Goal: Task Accomplishment & Management: Use online tool/utility

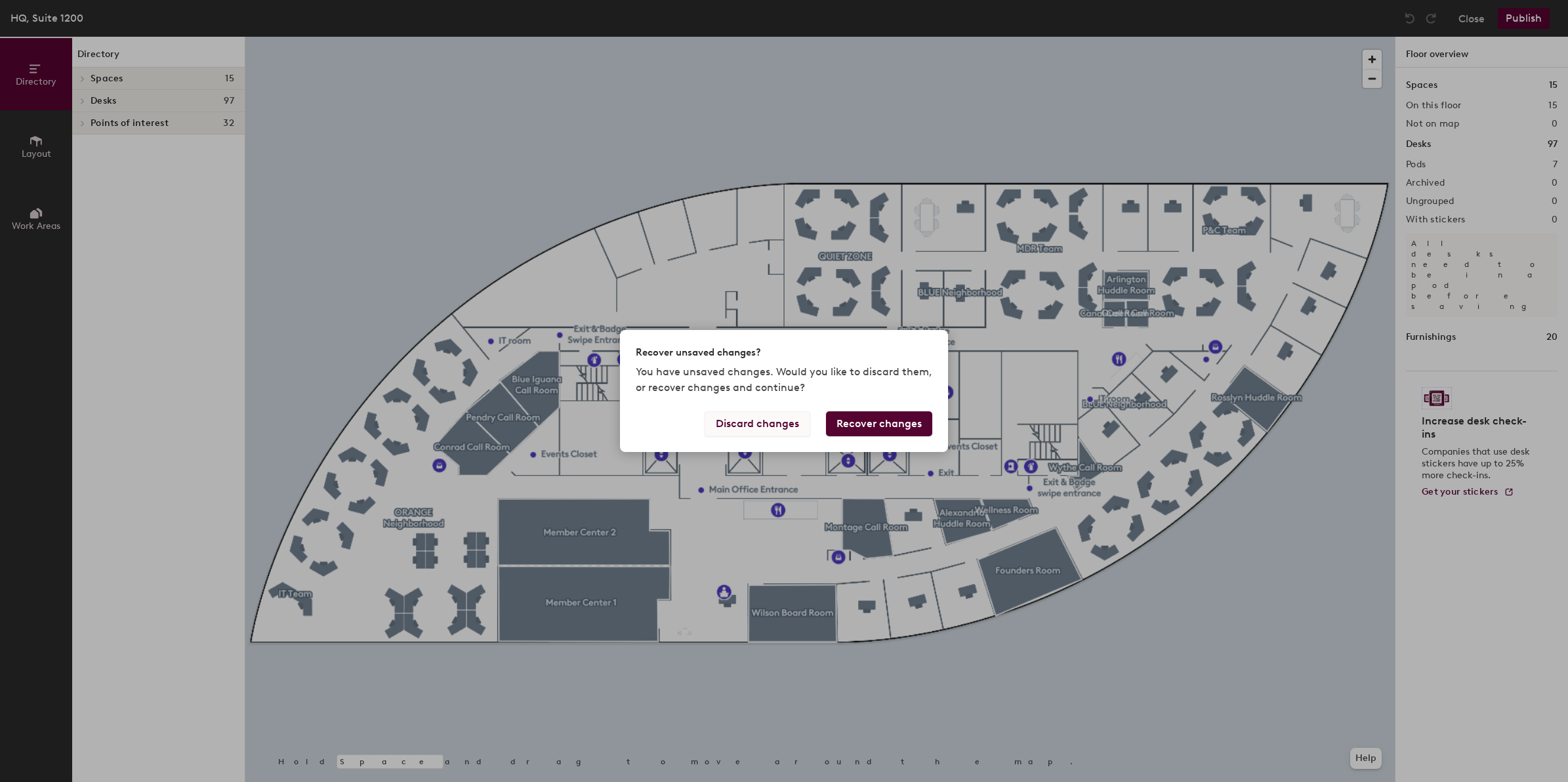
click at [782, 424] on button "Discard changes" at bounding box center [757, 424] width 105 height 25
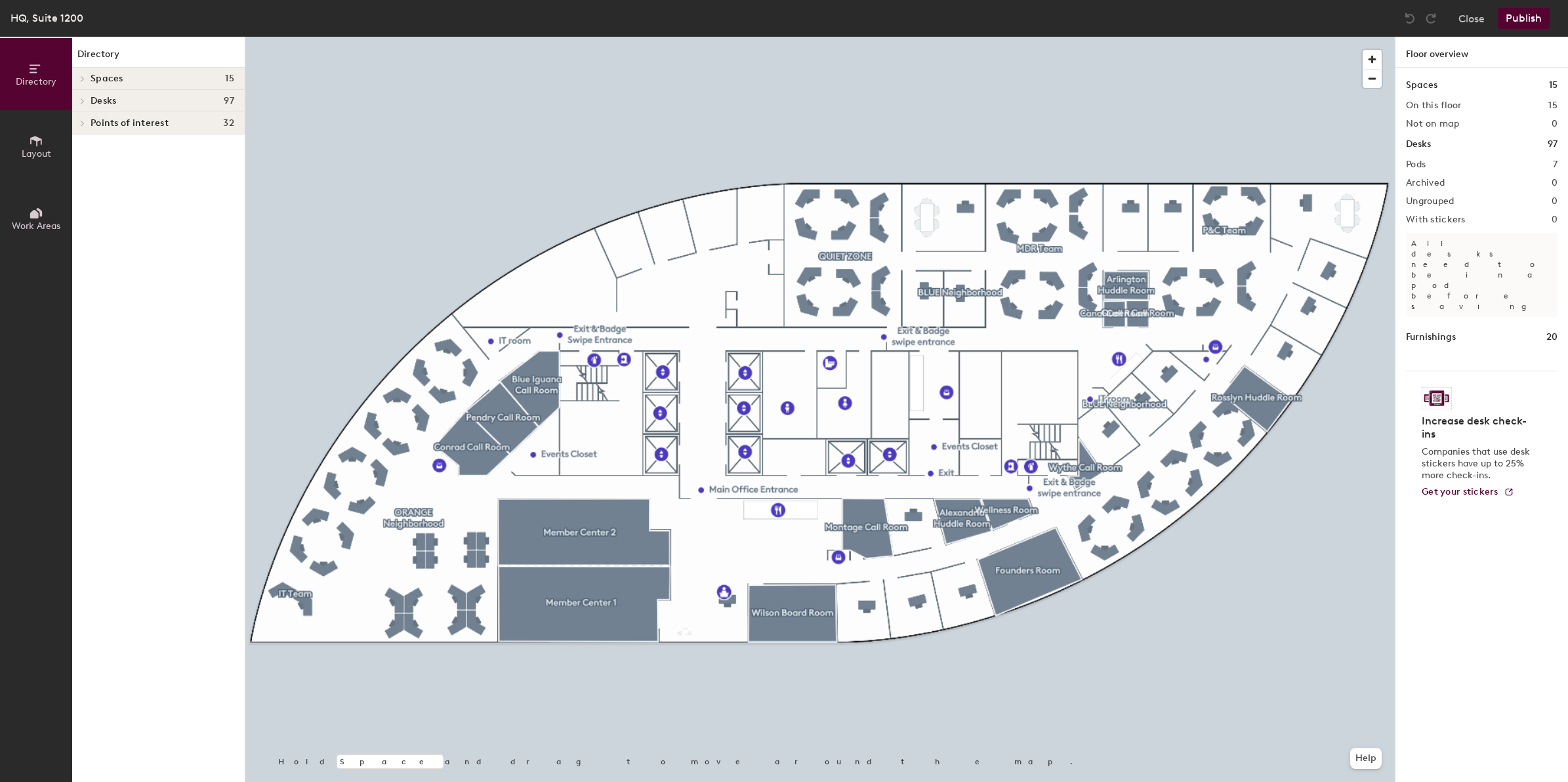
click at [39, 146] on icon at bounding box center [36, 140] width 14 height 14
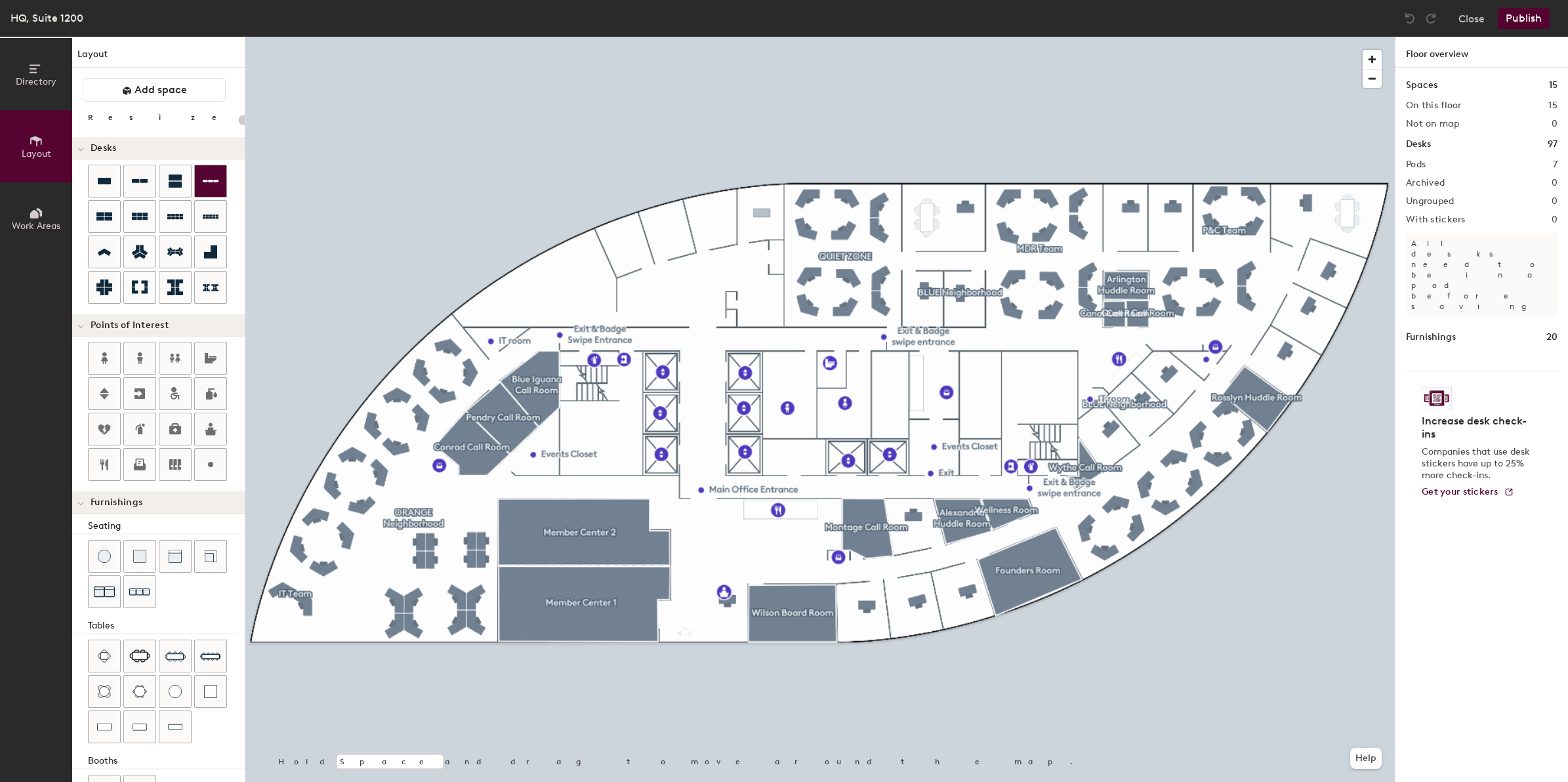
click at [758, 214] on div "Directory Layout Work Areas Layout Add space Resize Desks Points of Interest Fu…" at bounding box center [784, 410] width 1568 height 745
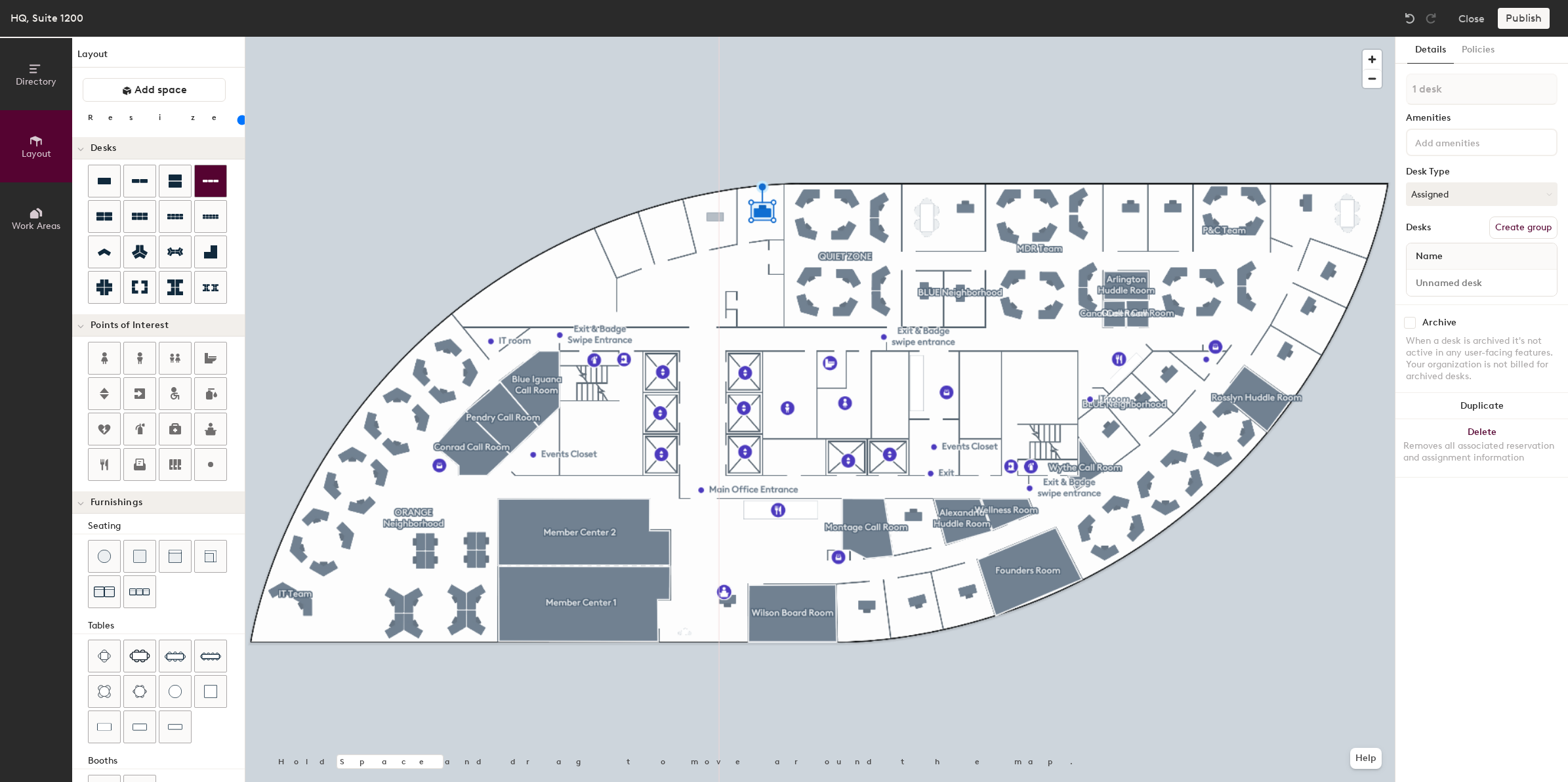
click at [715, 217] on div "Directory Layout Work Areas Layout Add space Resize Desks Points of Interest Fu…" at bounding box center [784, 410] width 1568 height 745
click at [667, 229] on div "Directory Layout Work Areas Layout Add space Resize Desks Points of Interest Fu…" at bounding box center [784, 410] width 1568 height 745
click at [626, 240] on div "Directory Layout Work Areas Layout Add space Resize Desks Points of Interest Fu…" at bounding box center [784, 410] width 1568 height 745
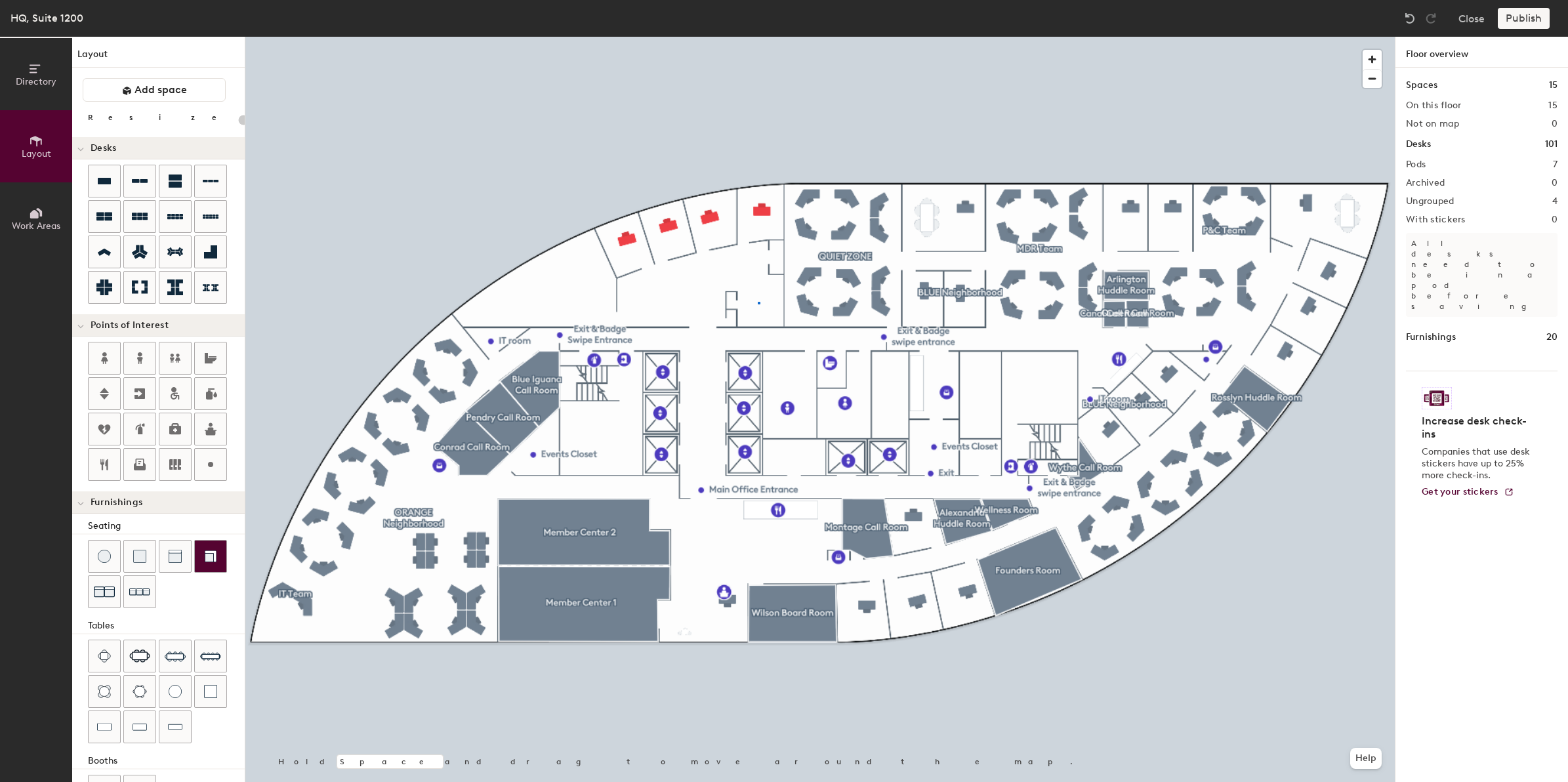
drag, startPoint x: 111, startPoint y: 177, endPoint x: 200, endPoint y: 559, distance: 392.2
click at [758, 37] on div at bounding box center [820, 37] width 1149 height 0
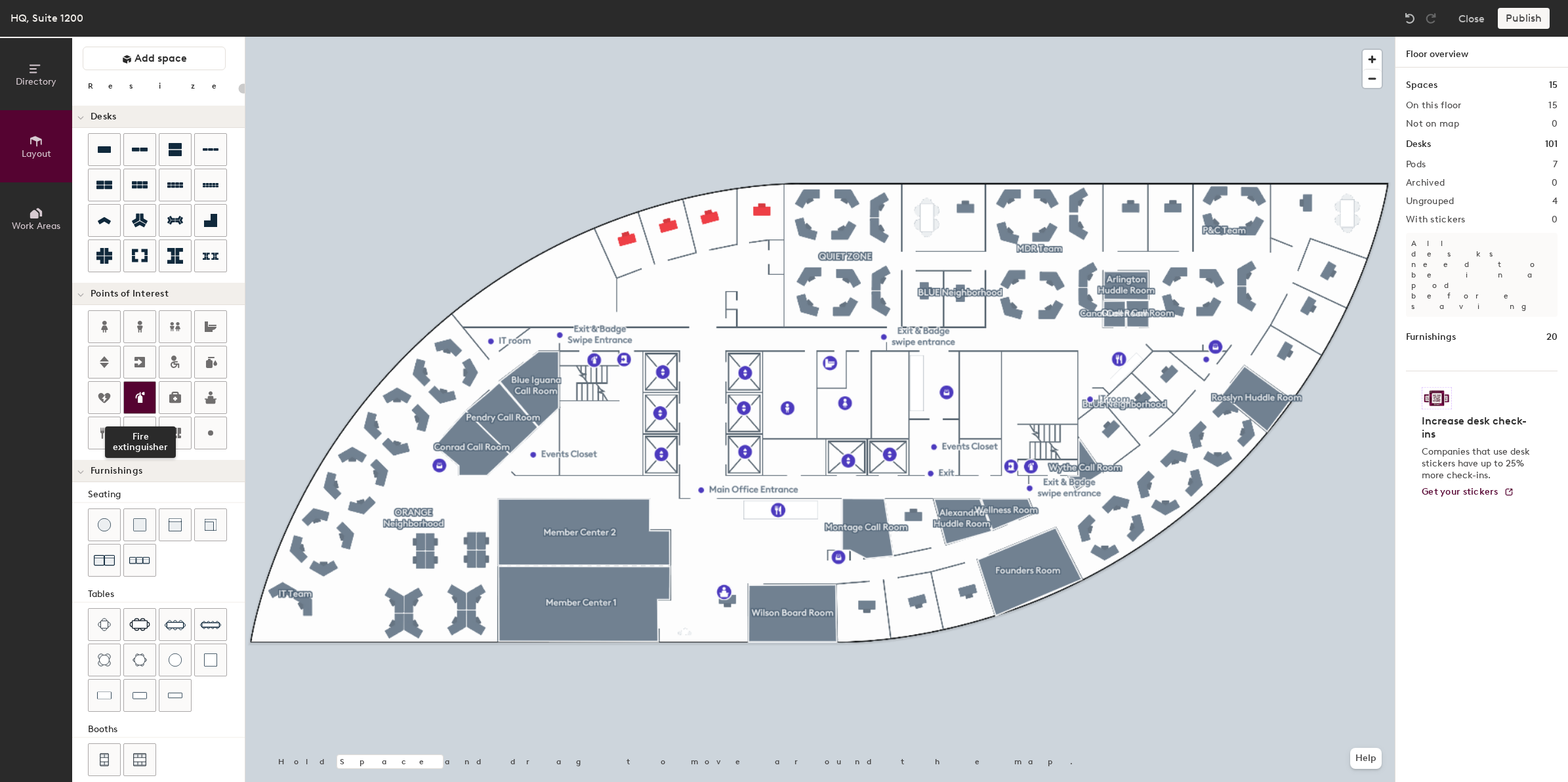
scroll to position [49, 0]
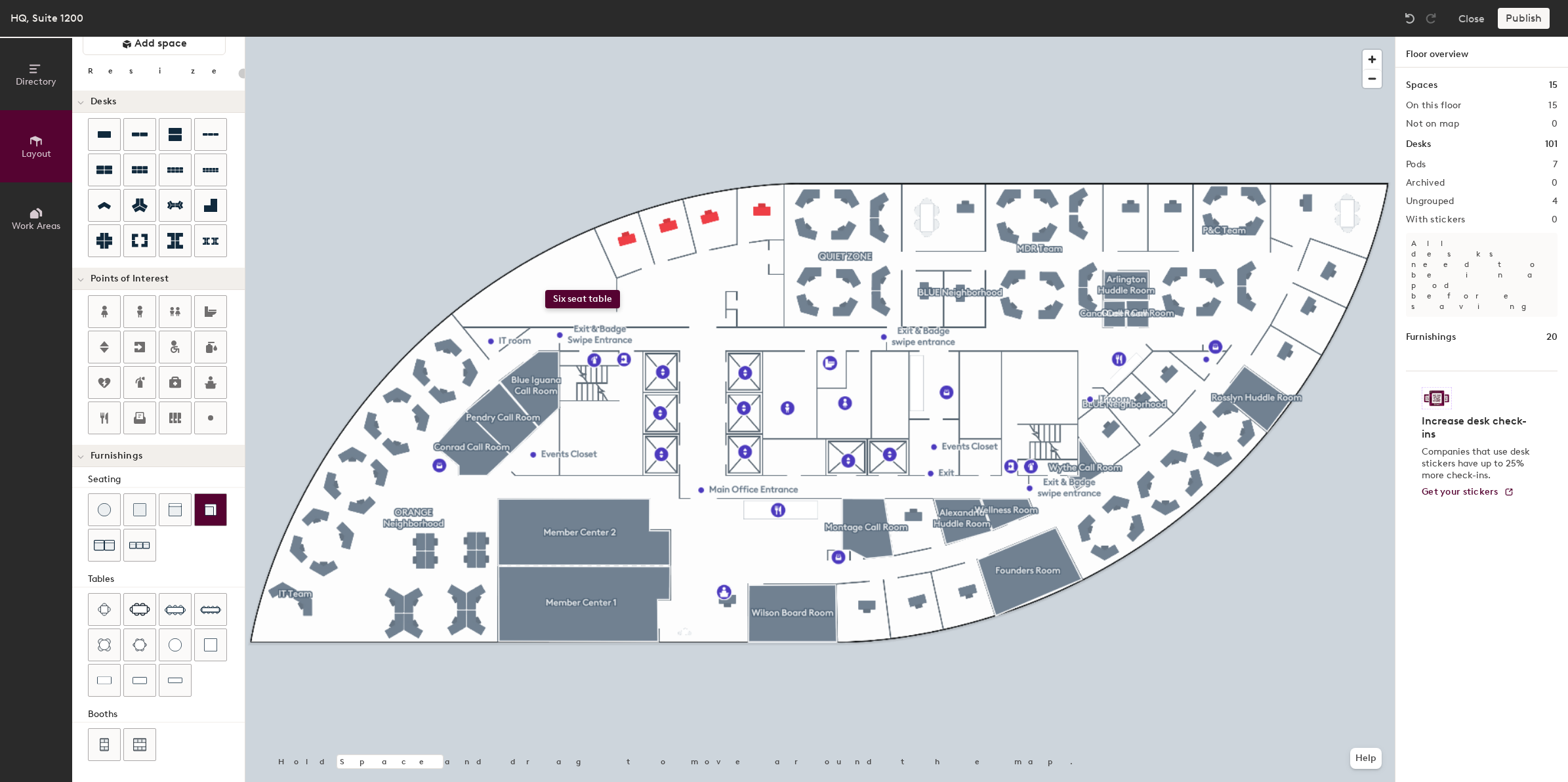
click at [545, 290] on div "Directory Layout Work Areas Layout Add space Resize Desks Points of Interest Fu…" at bounding box center [784, 410] width 1568 height 745
type input "60"
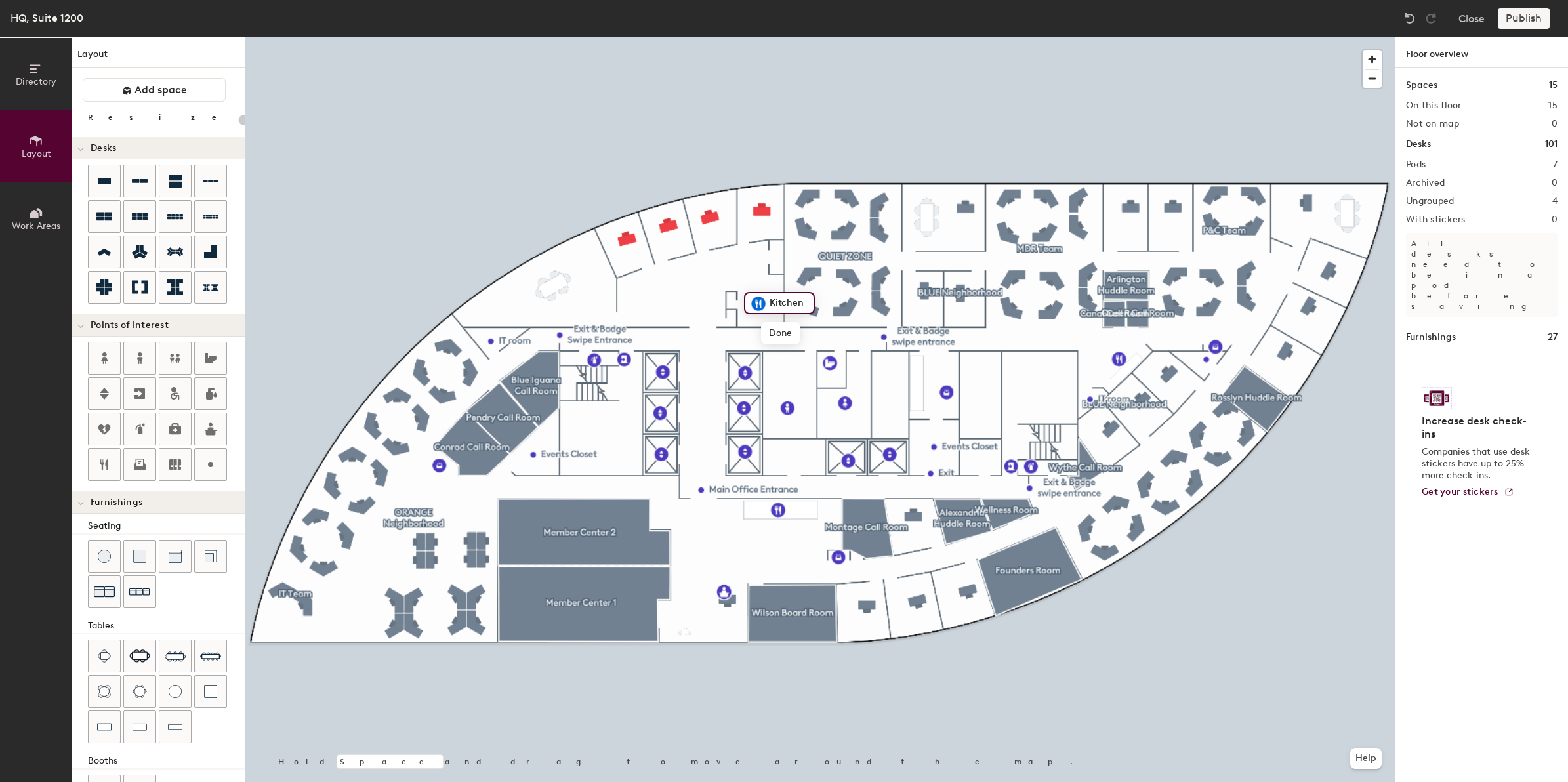
scroll to position [49, 0]
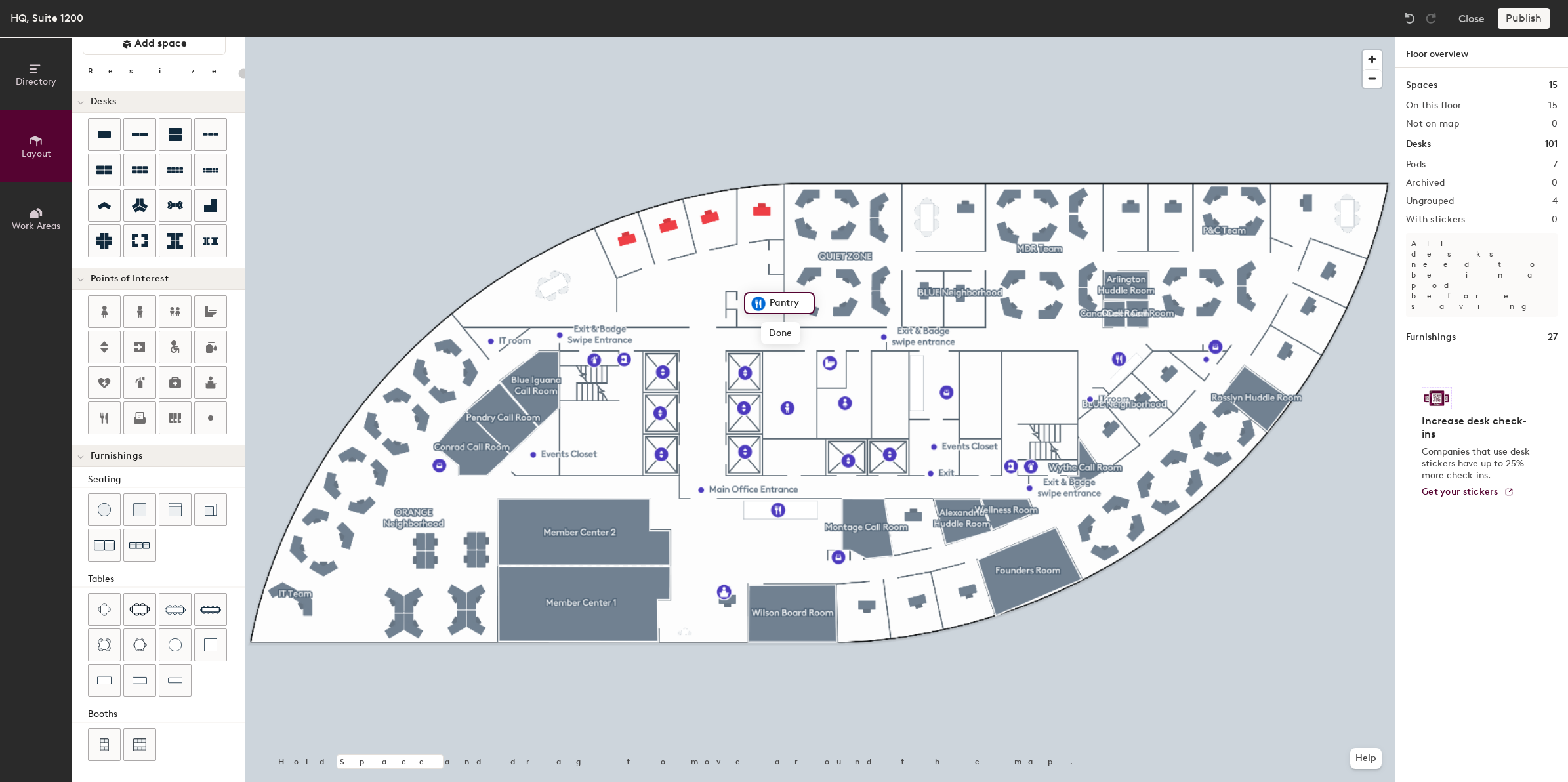
type input "Pantry"
click at [771, 257] on div "Directory Layout Work Areas Layout Add space Resize Desks Points of Interest Fu…" at bounding box center [784, 410] width 1568 height 745
type input "20"
type input "Printer"
click at [1502, 602] on div "Spaces 15 On this floor 15 Not on map 0 Desks 101 Pods 7 Archived 0 Ungrouped 4…" at bounding box center [1481, 440] width 172 height 745
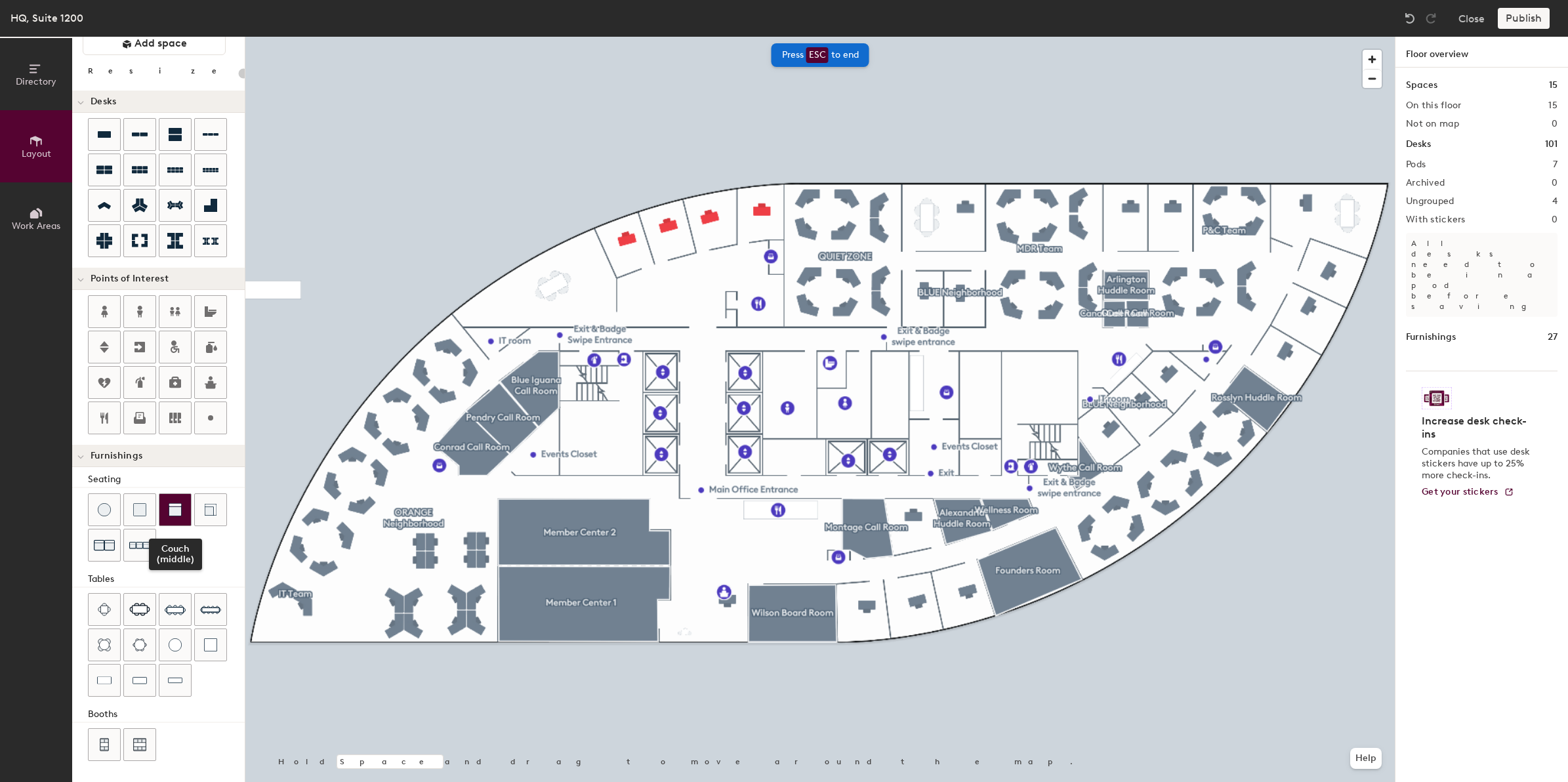
click at [168, 510] on img at bounding box center [175, 510] width 13 height 13
click at [761, 317] on div "Directory Layout Work Areas Layout Add space Resize Desks Points of Interest Fu…" at bounding box center [784, 410] width 1568 height 745
click at [573, 303] on div "Directory Layout Work Areas Layout Add space Resize Desks Points of Interest Fu…" at bounding box center [784, 410] width 1568 height 745
click at [169, 561] on div at bounding box center [165, 528] width 157 height 70
click at [171, 503] on img at bounding box center [175, 510] width 13 height 13
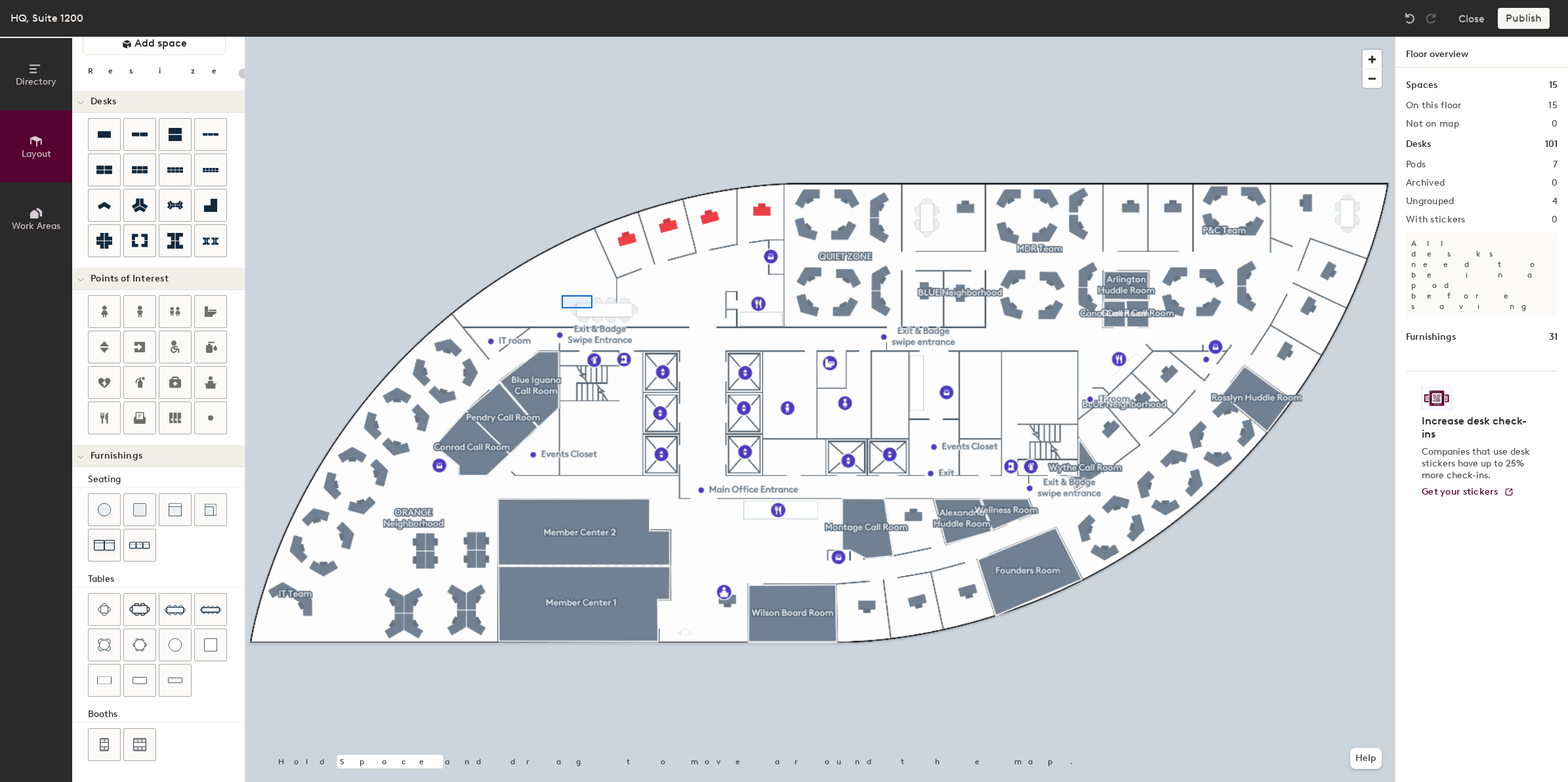
click at [555, 37] on div at bounding box center [820, 37] width 1149 height 0
click at [523, 37] on div at bounding box center [820, 37] width 1149 height 0
click at [223, 602] on div at bounding box center [211, 609] width 31 height 31
click at [588, 266] on div "Directory Layout Work Areas Layout Add space Resize Desks Points of Interest Fu…" at bounding box center [784, 410] width 1568 height 745
type input "60"
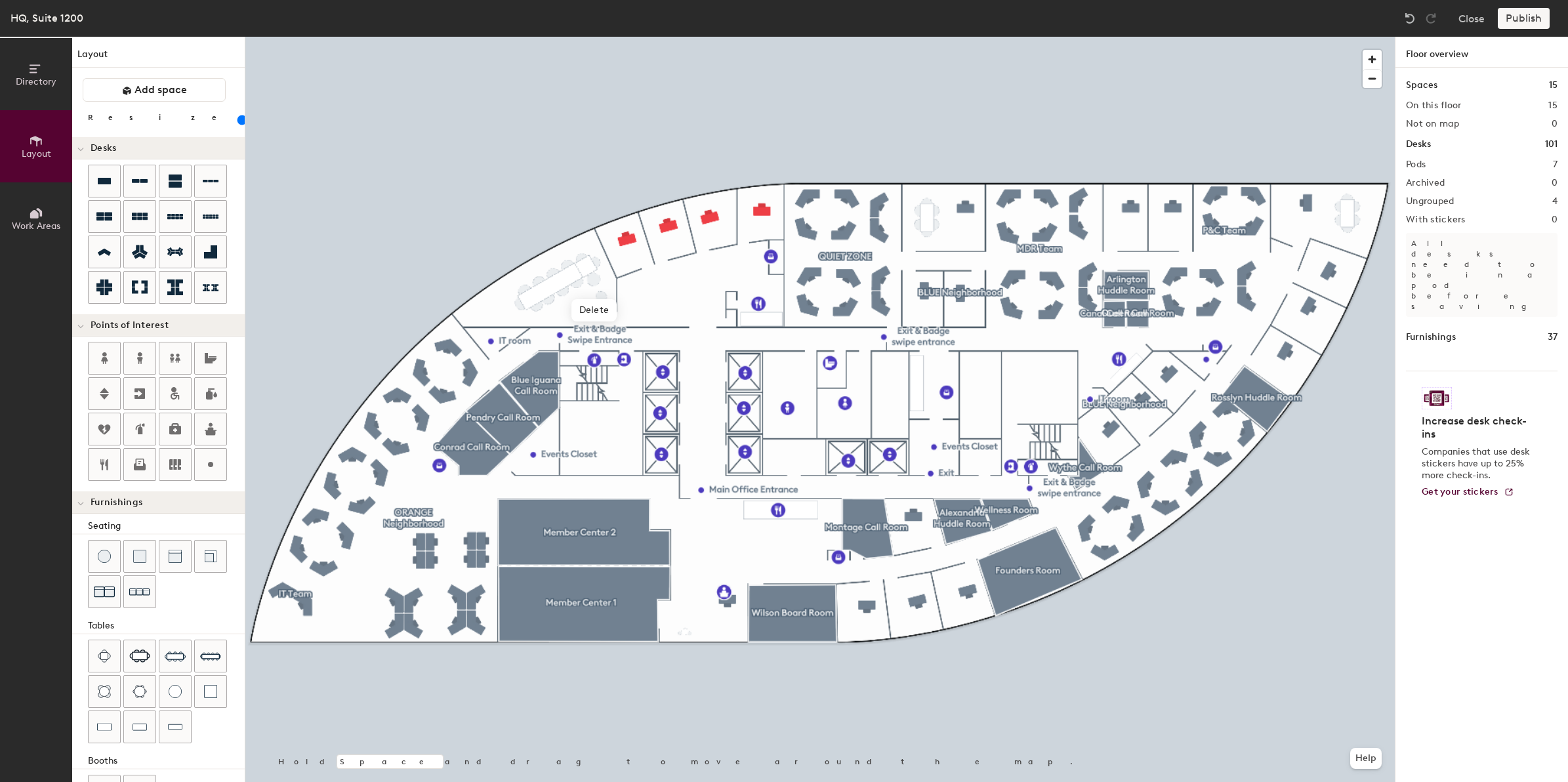
scroll to position [49, 0]
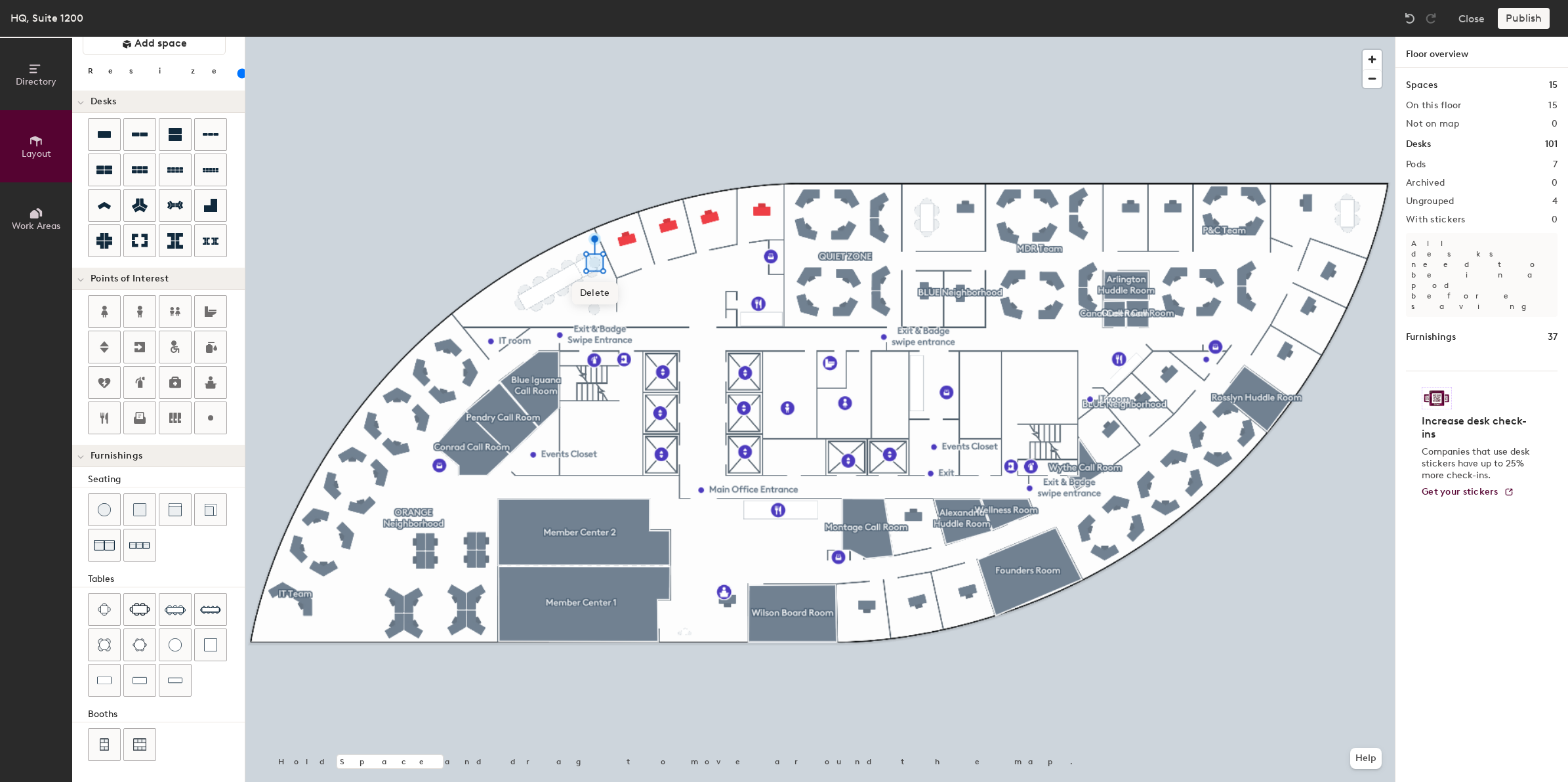
click at [589, 284] on span "Delete" at bounding box center [595, 293] width 46 height 22
click at [603, 37] on div at bounding box center [820, 37] width 1149 height 0
click at [148, 608] on img at bounding box center [140, 609] width 21 height 13
click at [604, 37] on div at bounding box center [820, 37] width 1149 height 0
click at [478, 37] on div at bounding box center [820, 37] width 1149 height 0
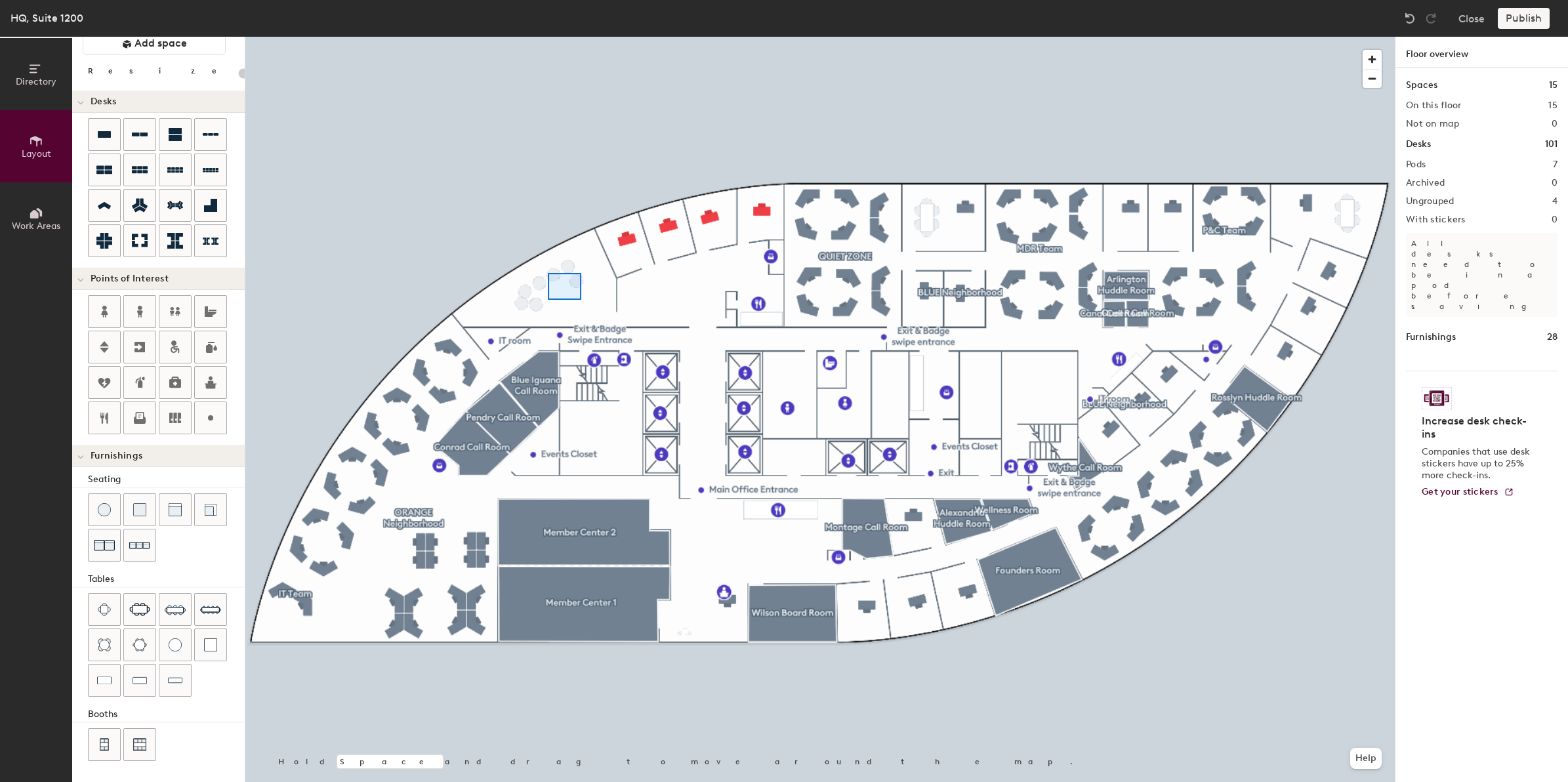
click at [552, 37] on div at bounding box center [820, 37] width 1149 height 0
type input "20"
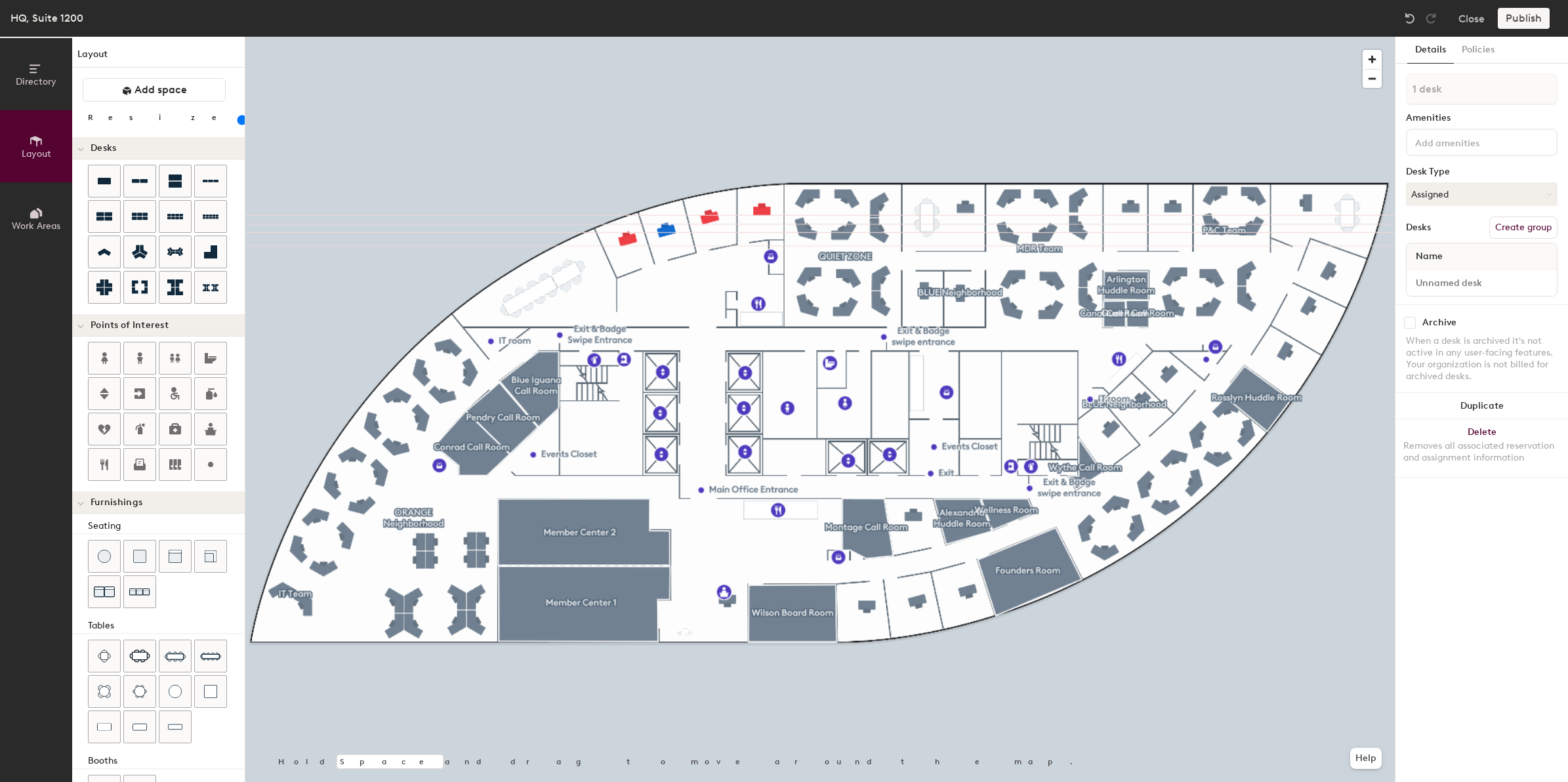
scroll to position [49, 0]
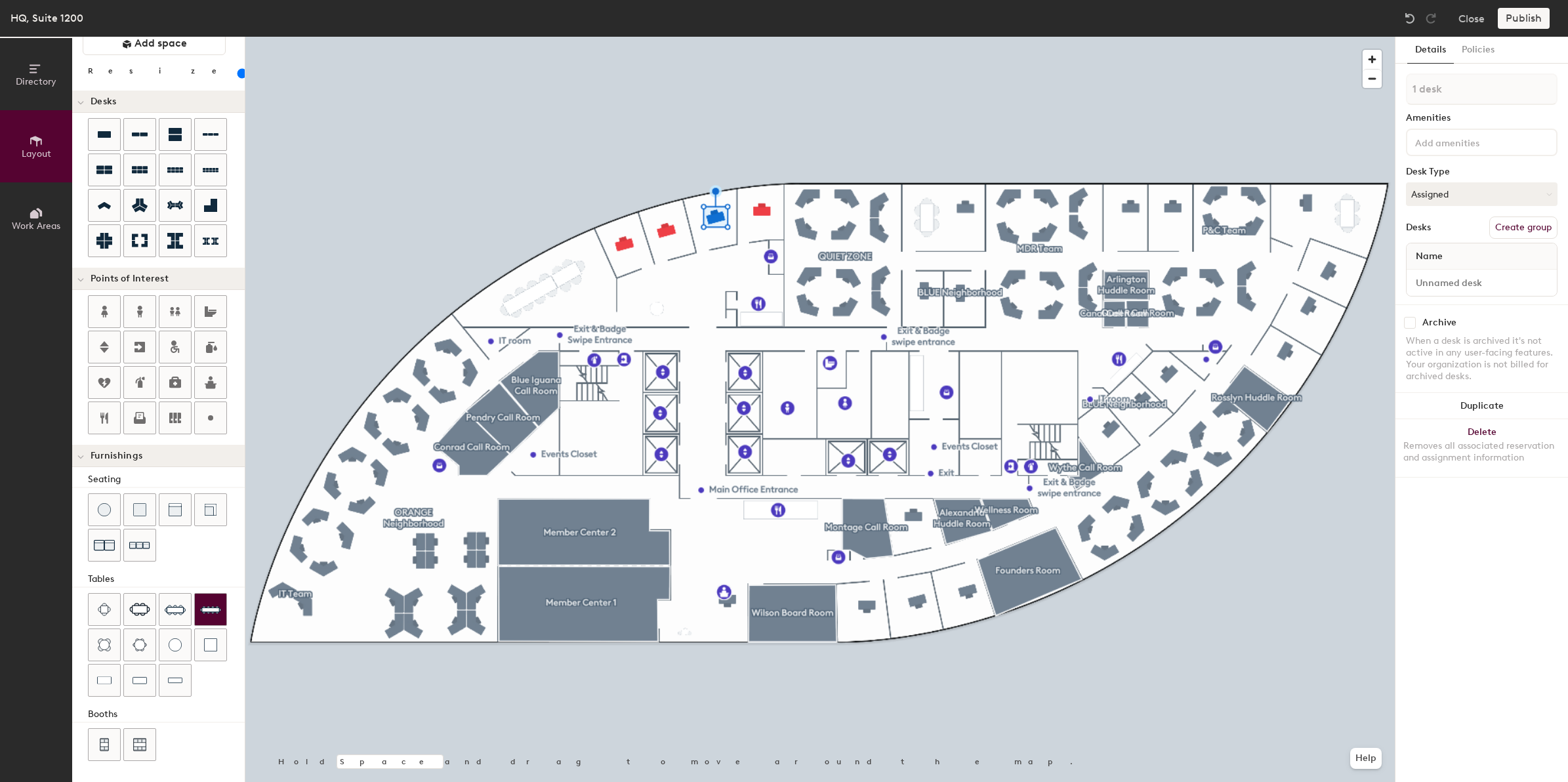
click at [656, 306] on div "Directory Layout Work Areas Layout Add space Resize Desks Points of Interest Fu…" at bounding box center [784, 410] width 1568 height 745
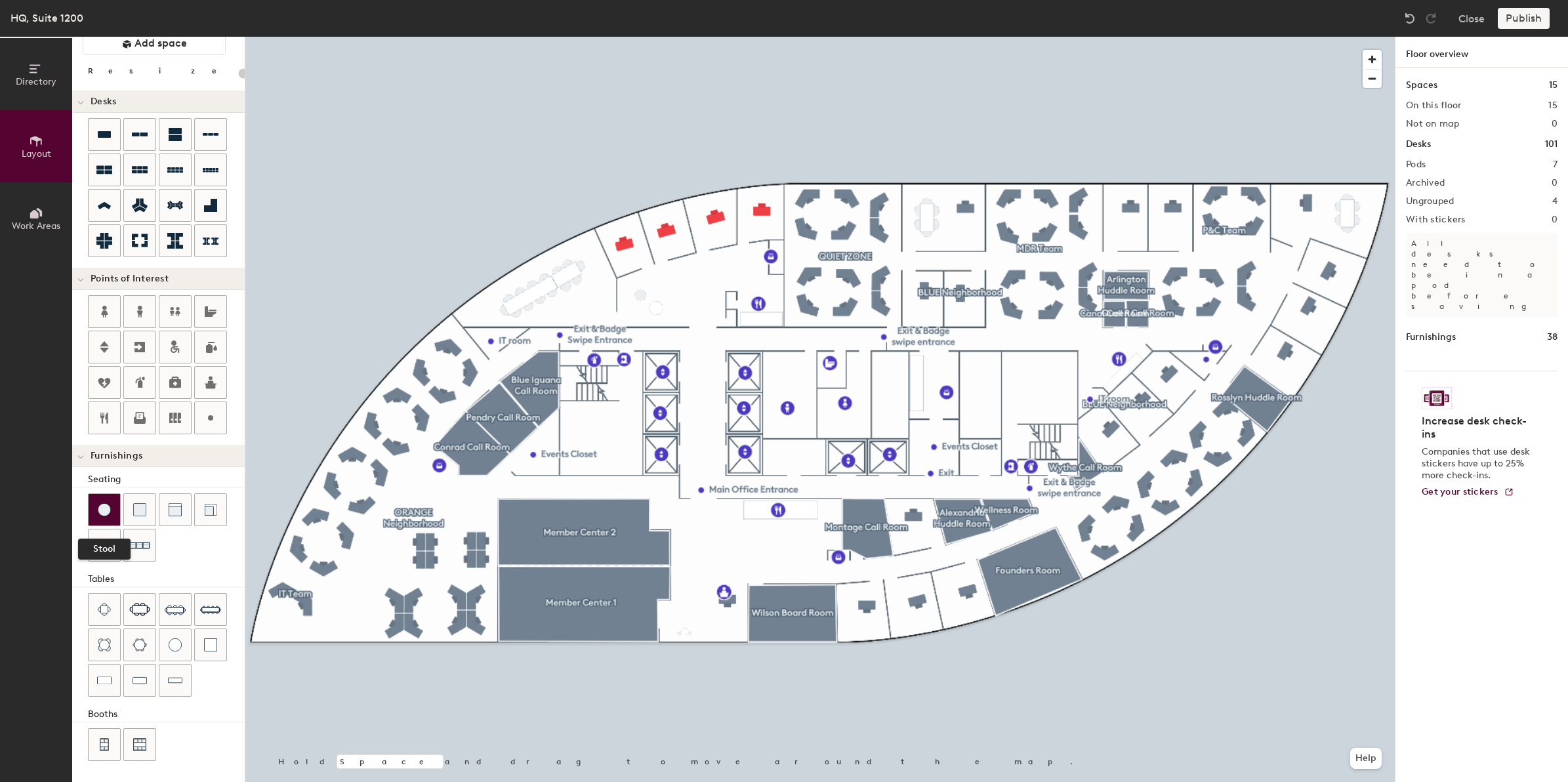
drag, startPoint x: 105, startPoint y: 513, endPoint x: 100, endPoint y: 503, distance: 11.2
click at [99, 503] on img at bounding box center [105, 510] width 13 height 13
click at [143, 511] on img at bounding box center [140, 510] width 13 height 13
click at [655, 286] on div "Directory Layout Work Areas Layout Add space Resize Desks Points of Interest Fu…" at bounding box center [784, 410] width 1568 height 745
click at [111, 500] on div at bounding box center [104, 510] width 31 height 31
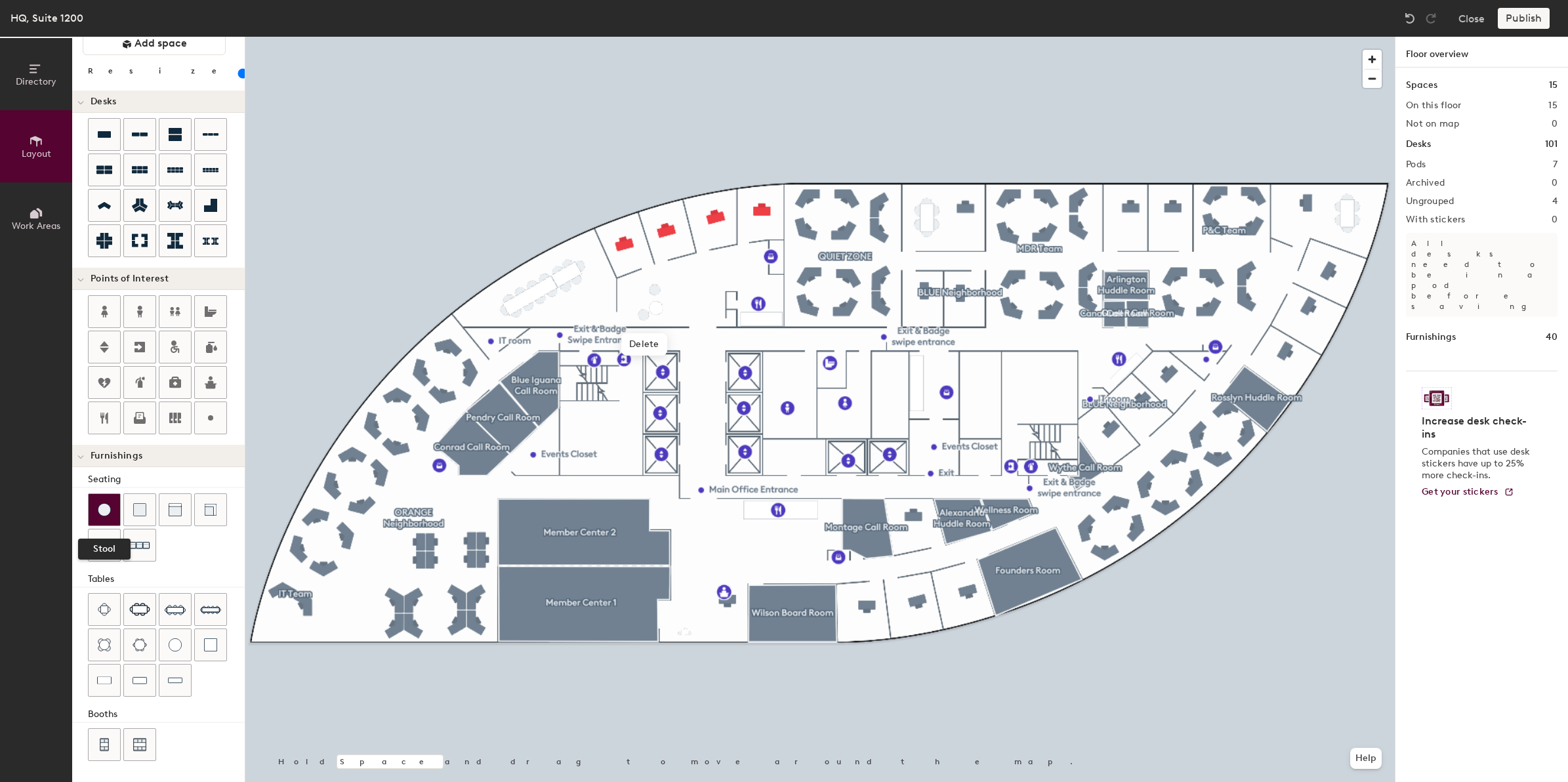
click at [95, 510] on div at bounding box center [104, 510] width 31 height 31
click at [635, 37] on div at bounding box center [820, 37] width 1149 height 0
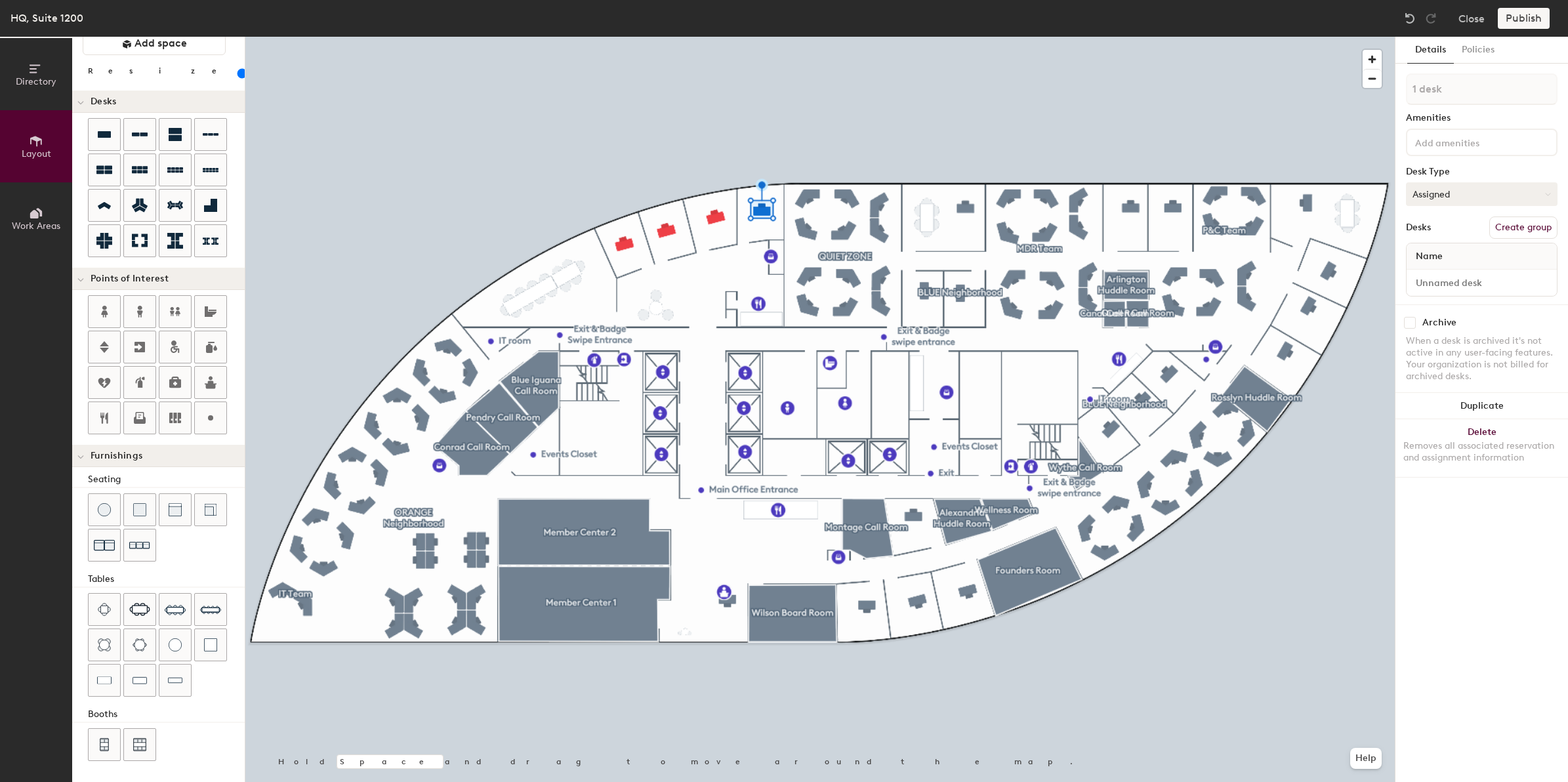
click at [1448, 191] on button "Assigned" at bounding box center [1481, 194] width 151 height 24
click at [1467, 20] on button "Close" at bounding box center [1471, 19] width 26 height 21
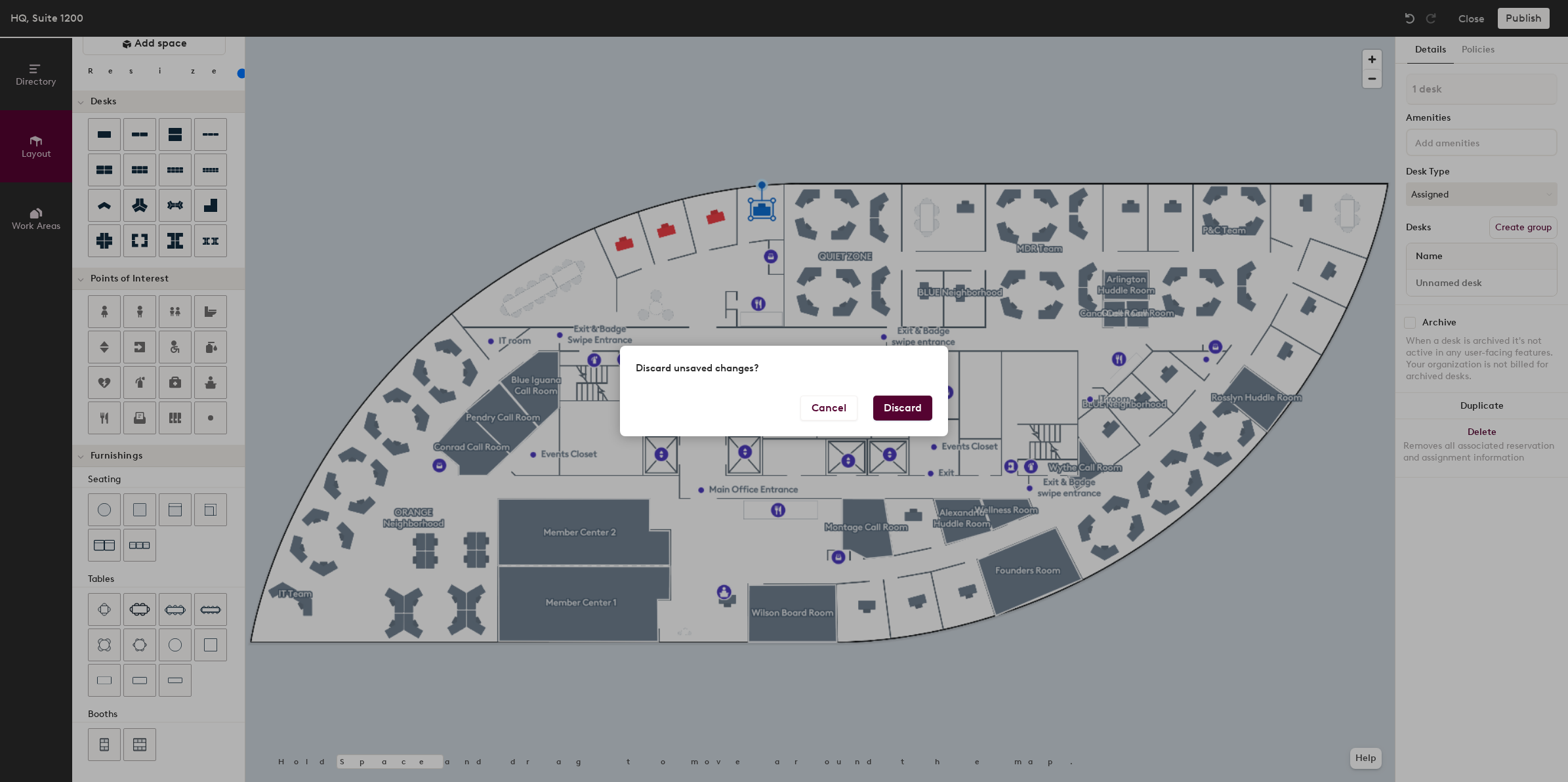
click at [855, 125] on div "Discard unsaved changes? Cancel Discard" at bounding box center [784, 391] width 1568 height 782
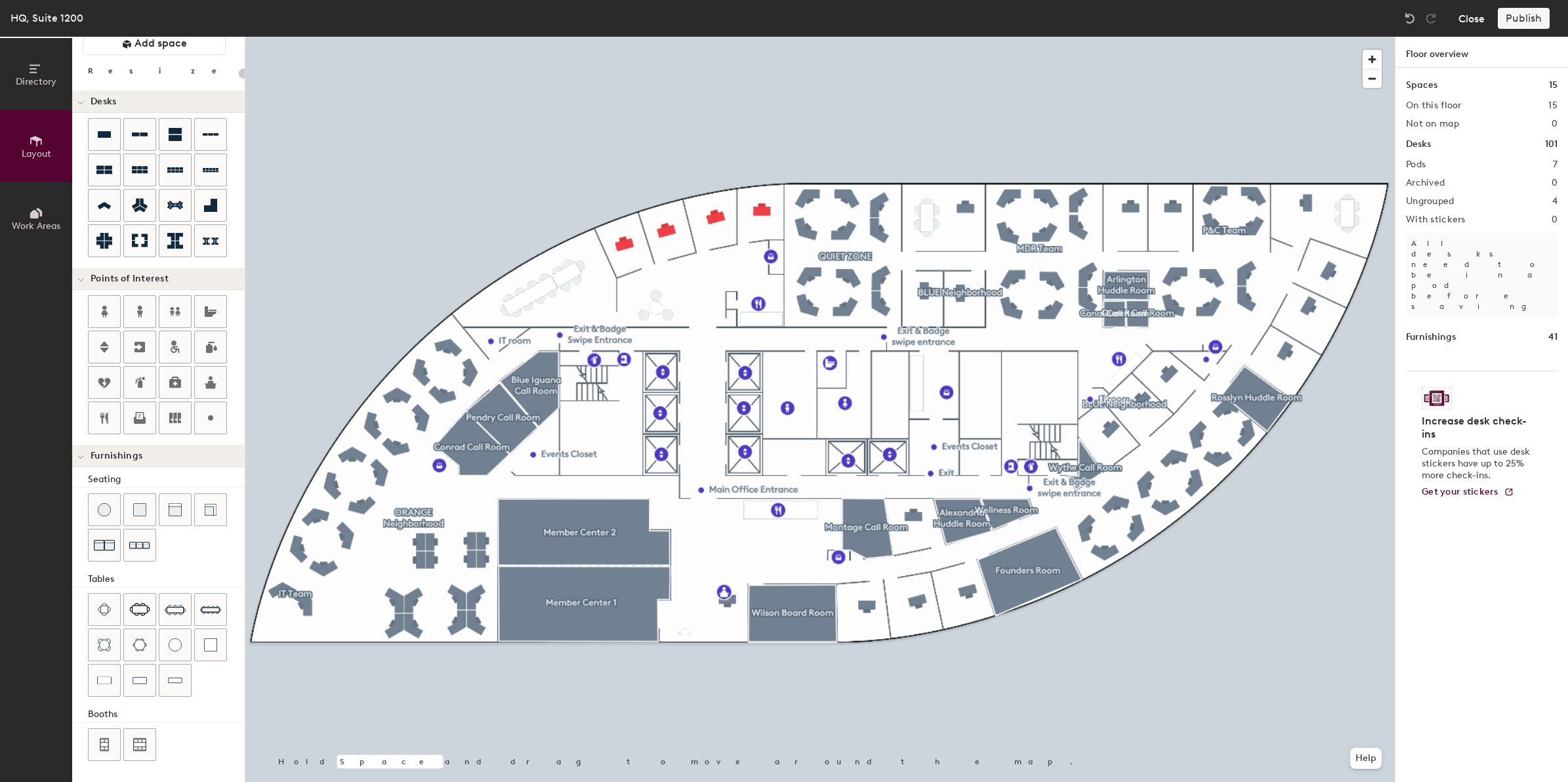
click at [1481, 18] on button "Close" at bounding box center [1471, 19] width 26 height 21
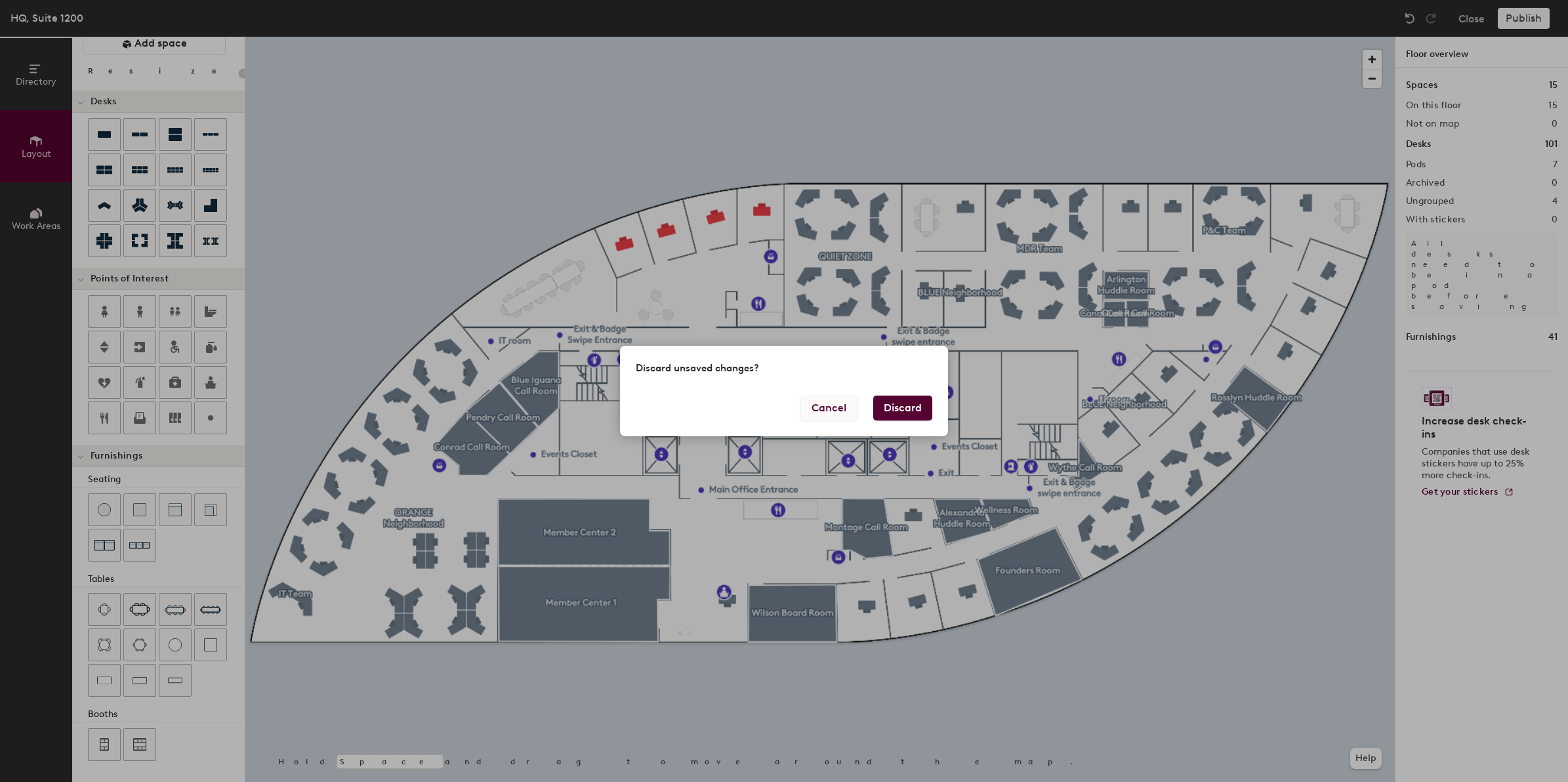
click at [828, 410] on button "Cancel" at bounding box center [828, 408] width 57 height 25
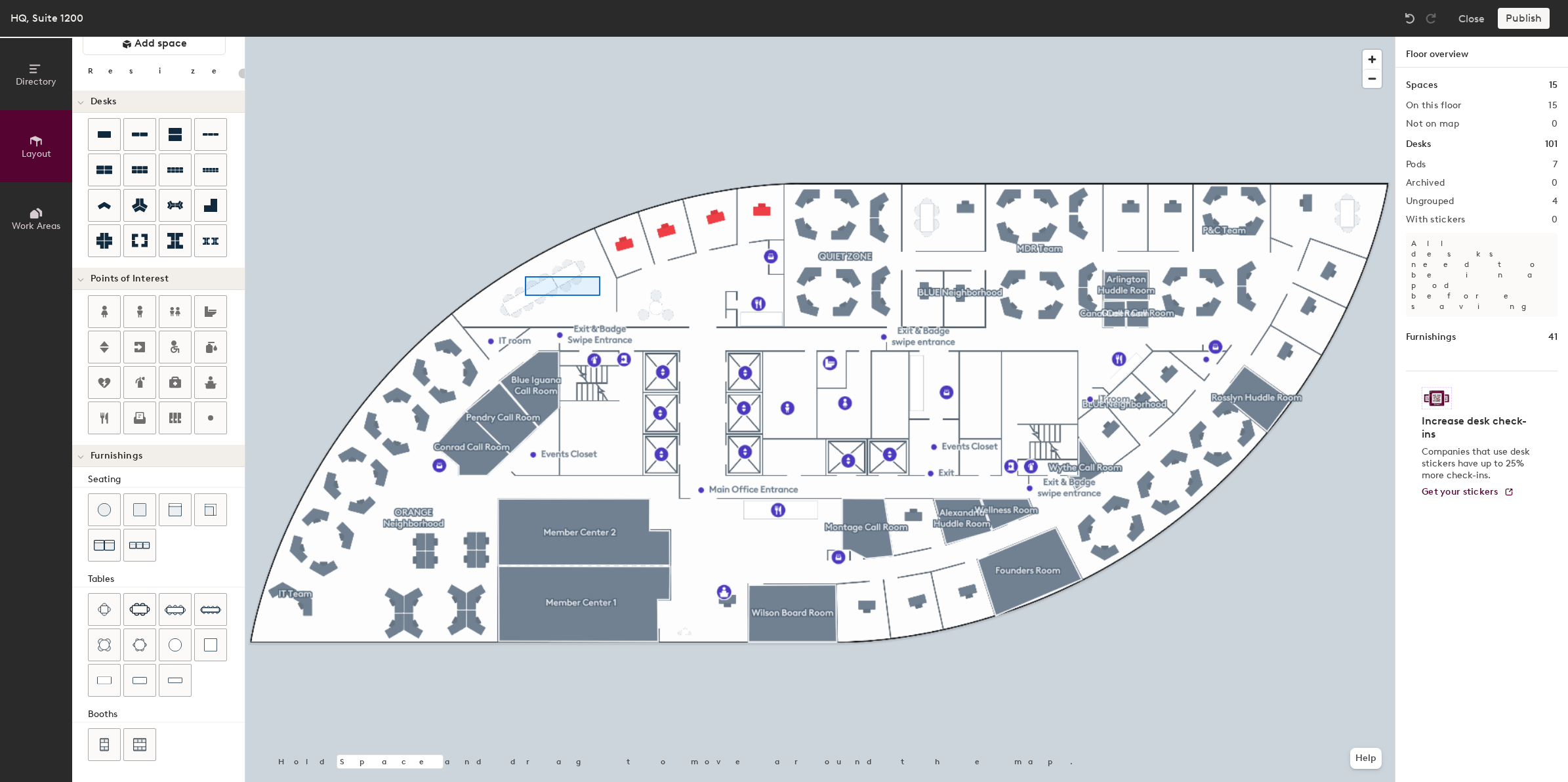
click at [522, 37] on div at bounding box center [820, 37] width 1149 height 0
click at [564, 37] on div at bounding box center [820, 37] width 1149 height 0
type input "20"
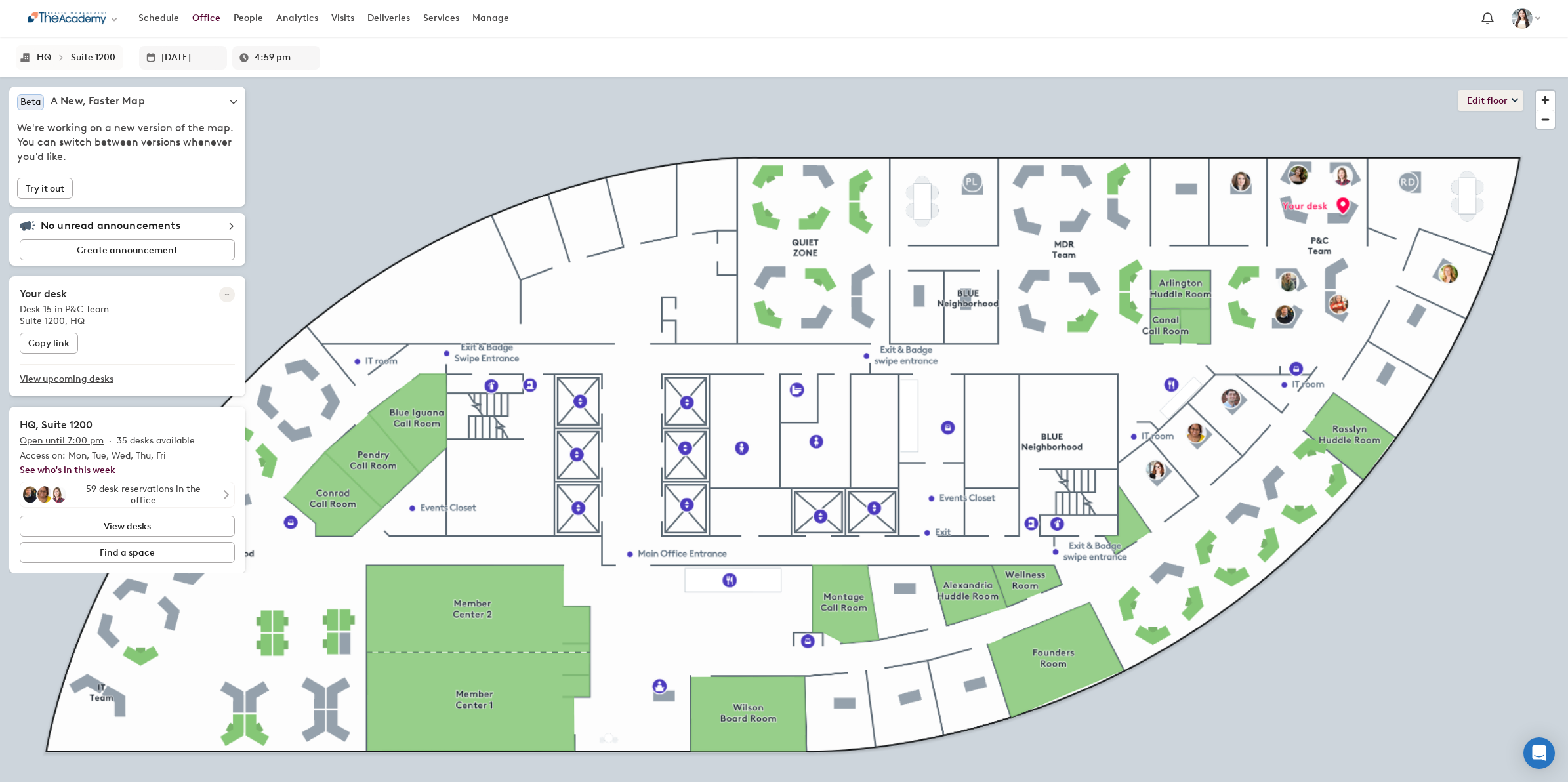
click at [1479, 103] on button "Edit floor" at bounding box center [1490, 100] width 65 height 21
click at [1451, 156] on li "Layout" at bounding box center [1441, 165] width 162 height 19
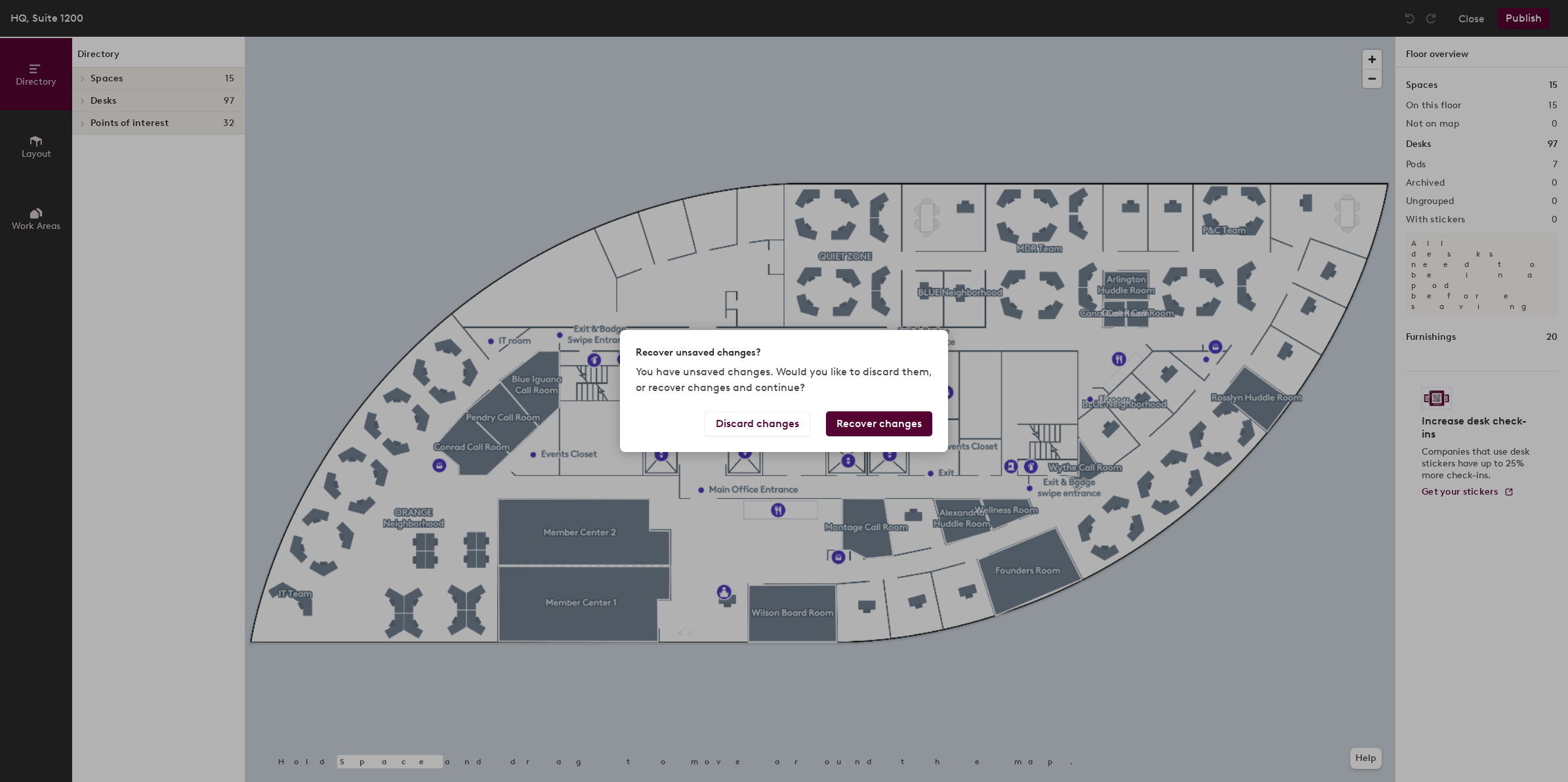
click at [850, 416] on button "Recover changes" at bounding box center [879, 424] width 106 height 25
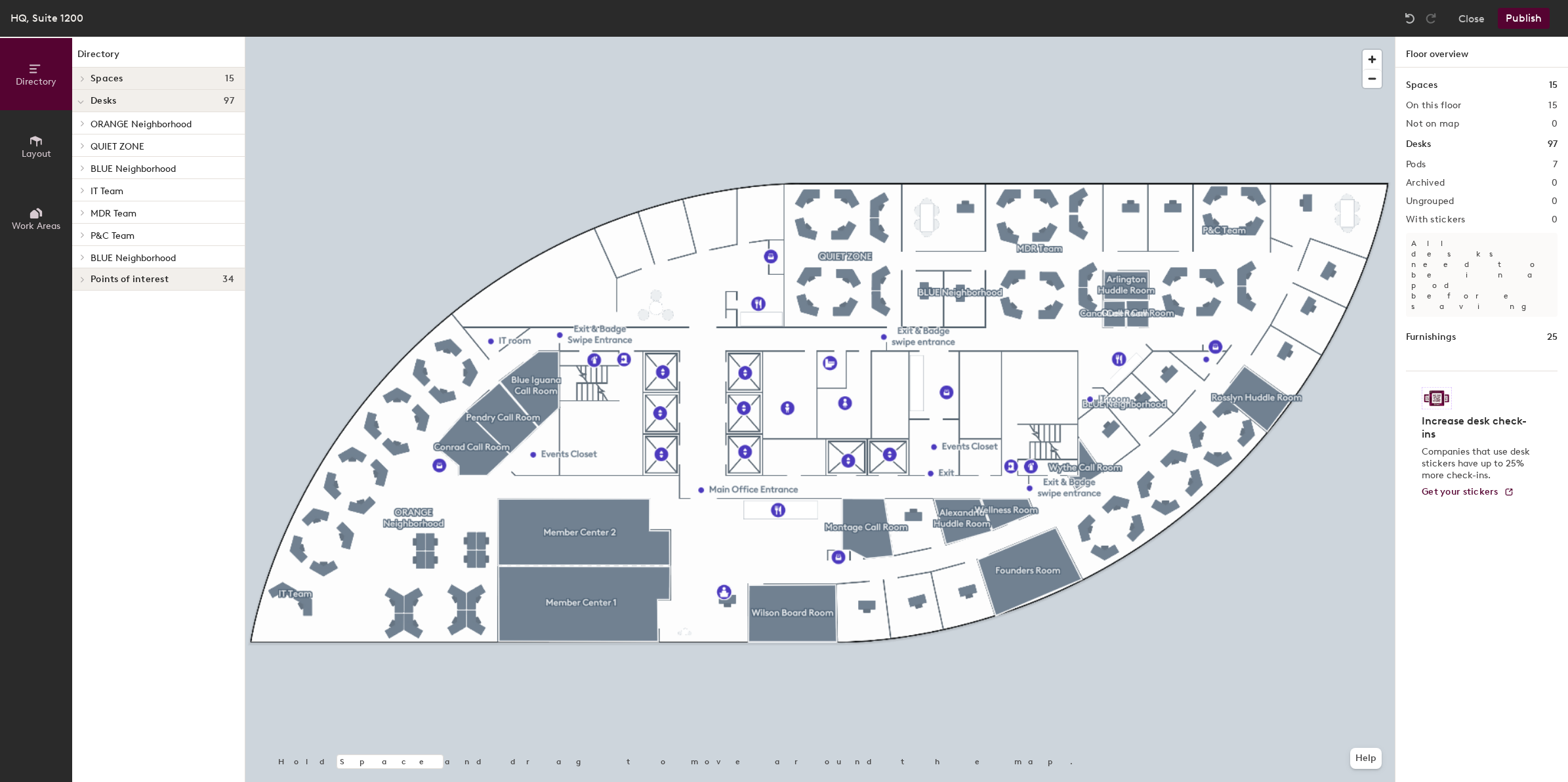
click at [1526, 18] on button "Publish" at bounding box center [1523, 19] width 52 height 21
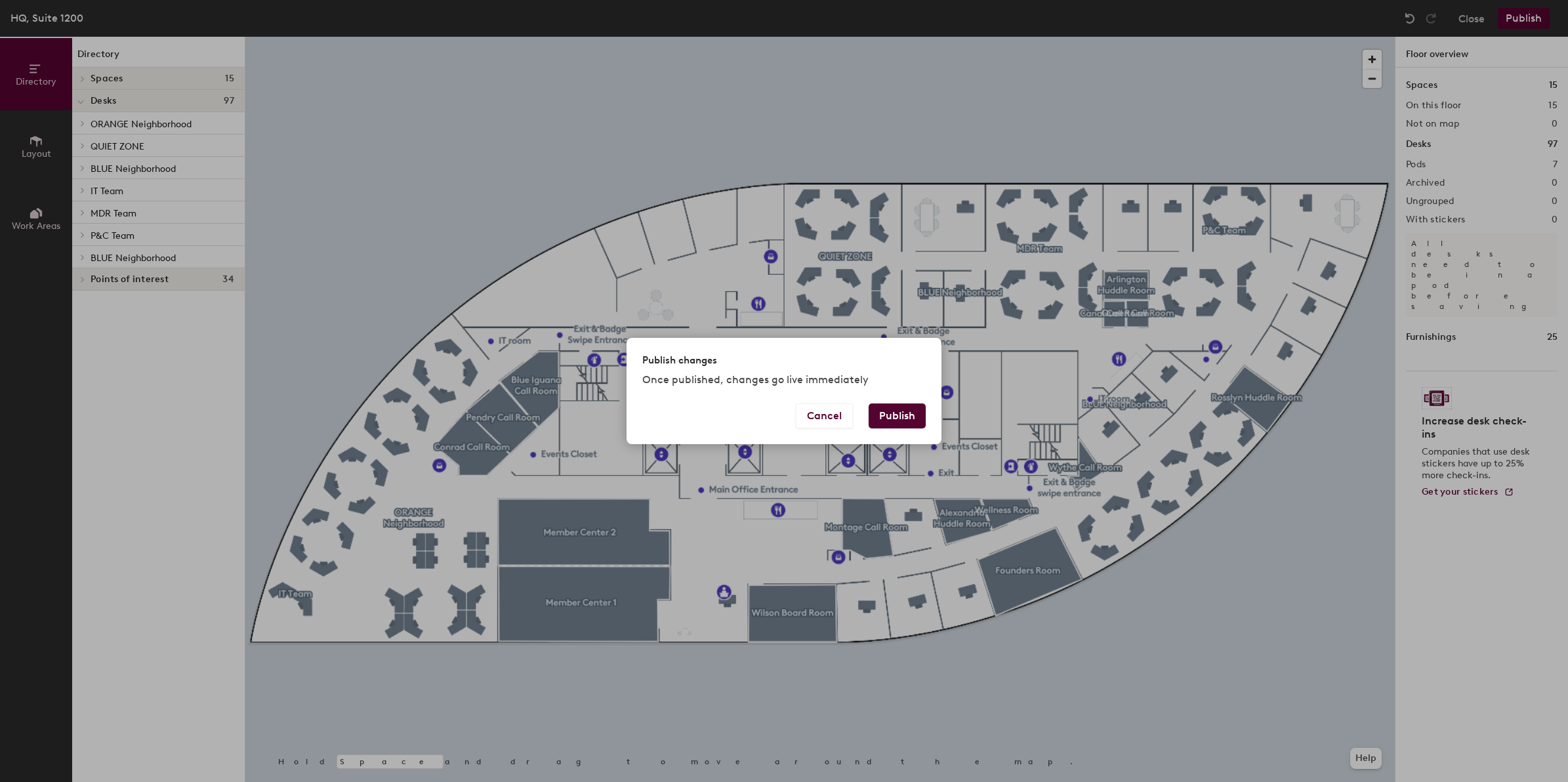
click at [916, 416] on button "Publish" at bounding box center [896, 416] width 57 height 25
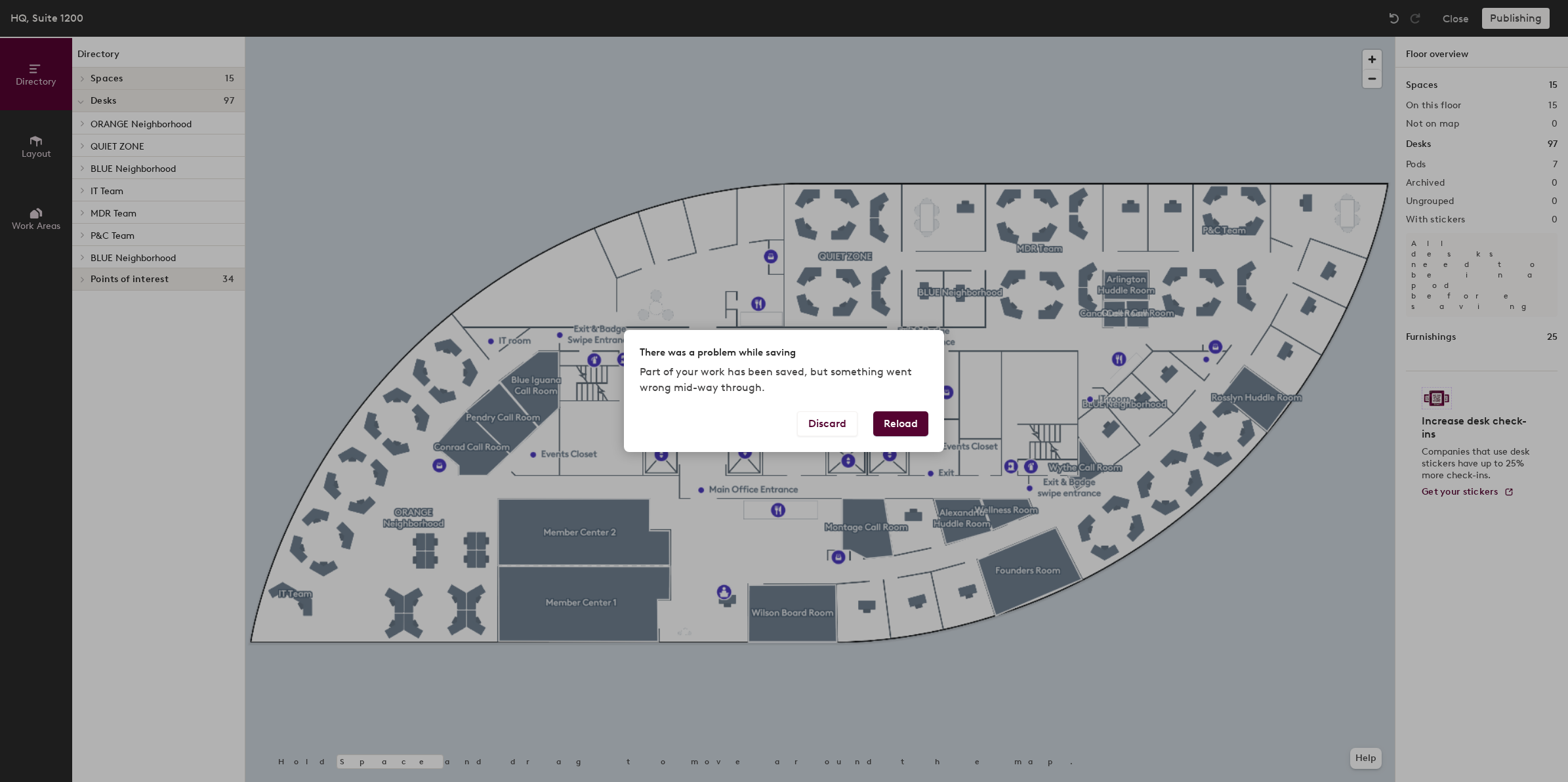
click at [908, 424] on button "Reload" at bounding box center [901, 424] width 55 height 25
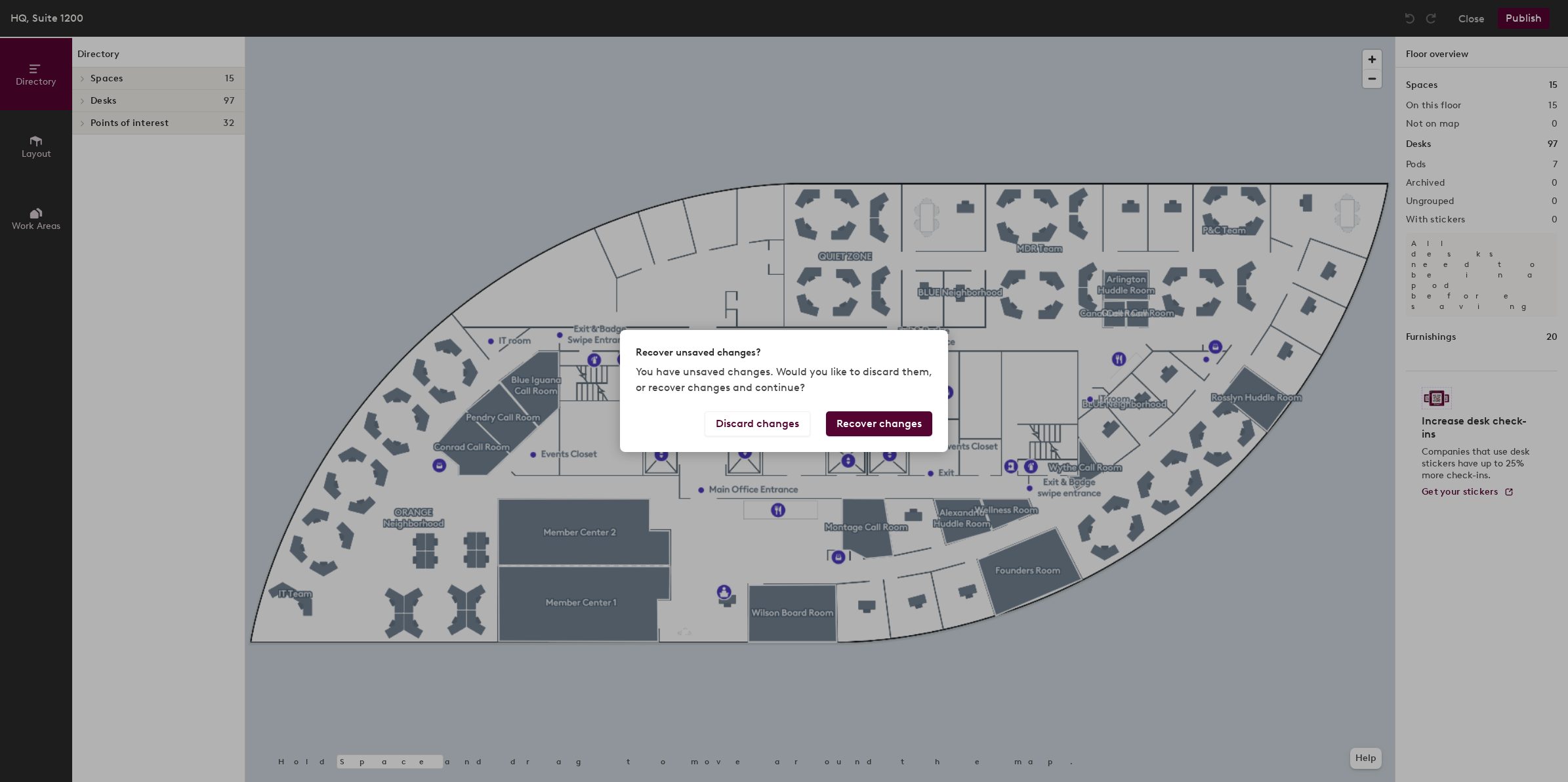
click at [857, 424] on button "Recover changes" at bounding box center [879, 424] width 106 height 25
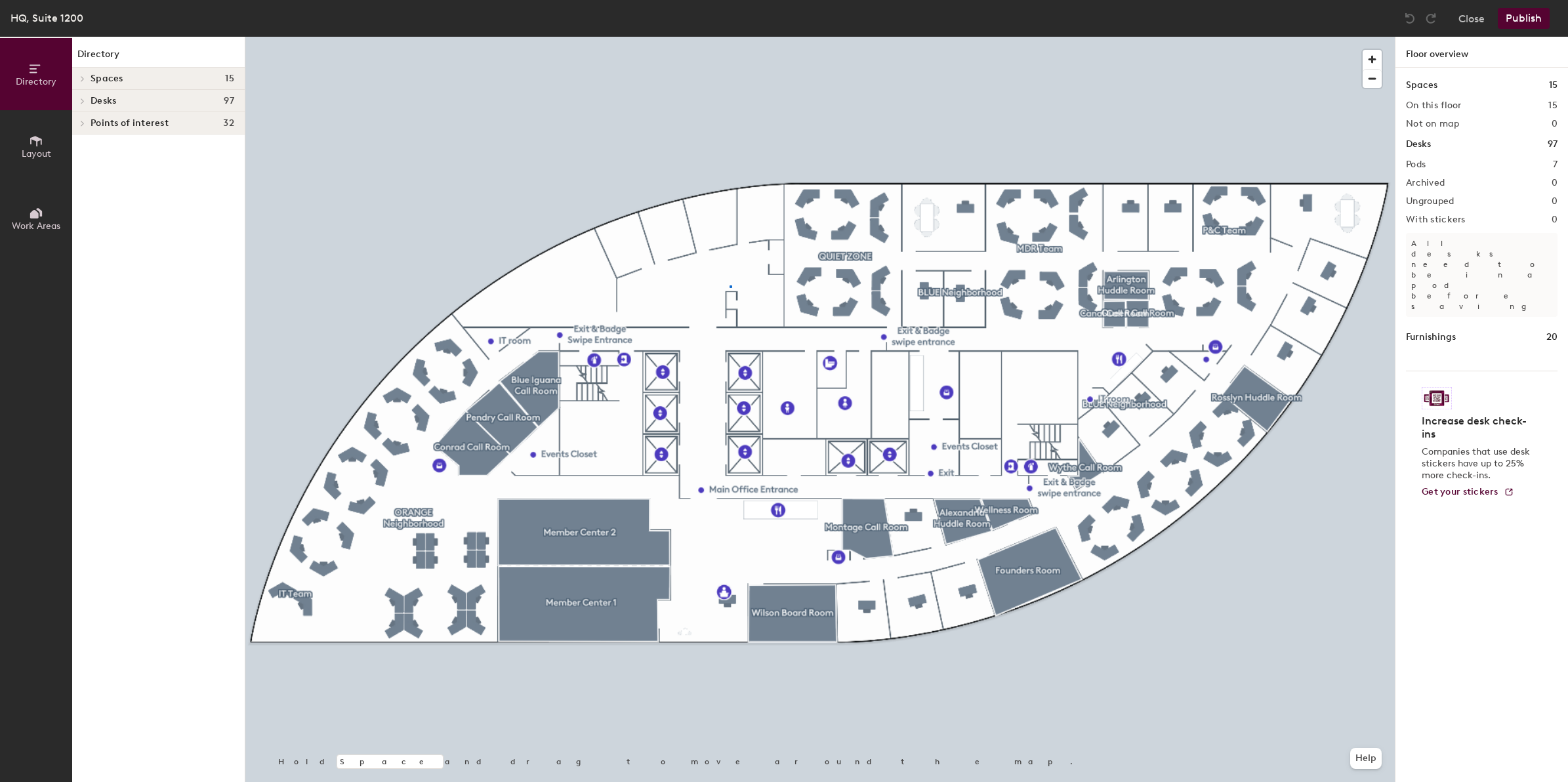
click at [730, 37] on div at bounding box center [820, 37] width 1149 height 0
click at [24, 152] on span "Layout" at bounding box center [36, 154] width 30 height 11
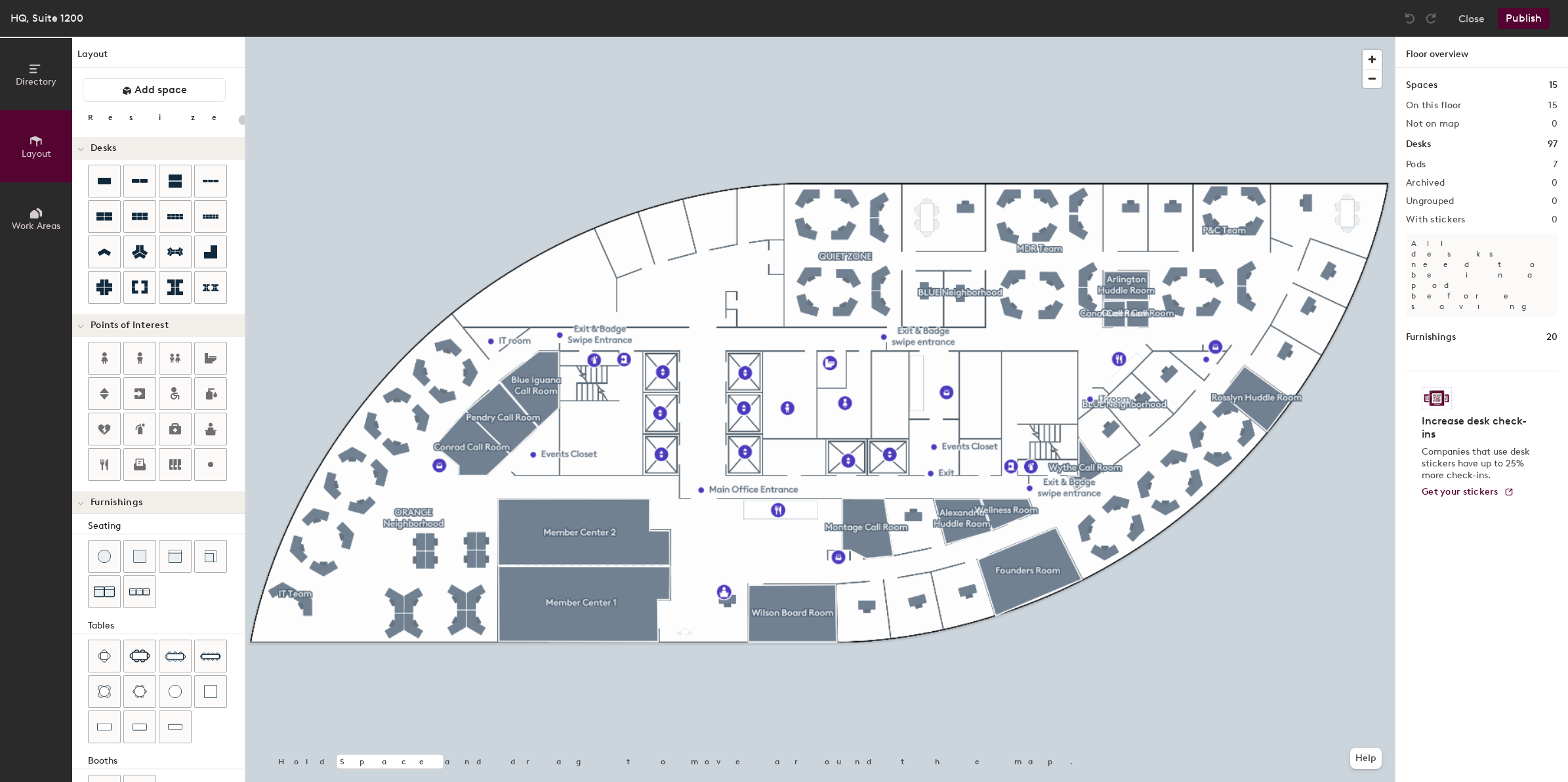
click at [769, 257] on div "Directory Layout Work Areas Layout Add space Resize Desks Points of Interest Fu…" at bounding box center [784, 410] width 1568 height 745
click at [760, 312] on div "Directory Layout Work Areas Layout Add space Resize Desks Points of Interest Fu…" at bounding box center [784, 410] width 1568 height 745
click at [775, 312] on input "Kitchen" at bounding box center [788, 311] width 42 height 19
type input "20"
click at [815, 308] on div "Kitchen Done Hold Space and drag to move around the map. Help" at bounding box center [820, 410] width 1149 height 745
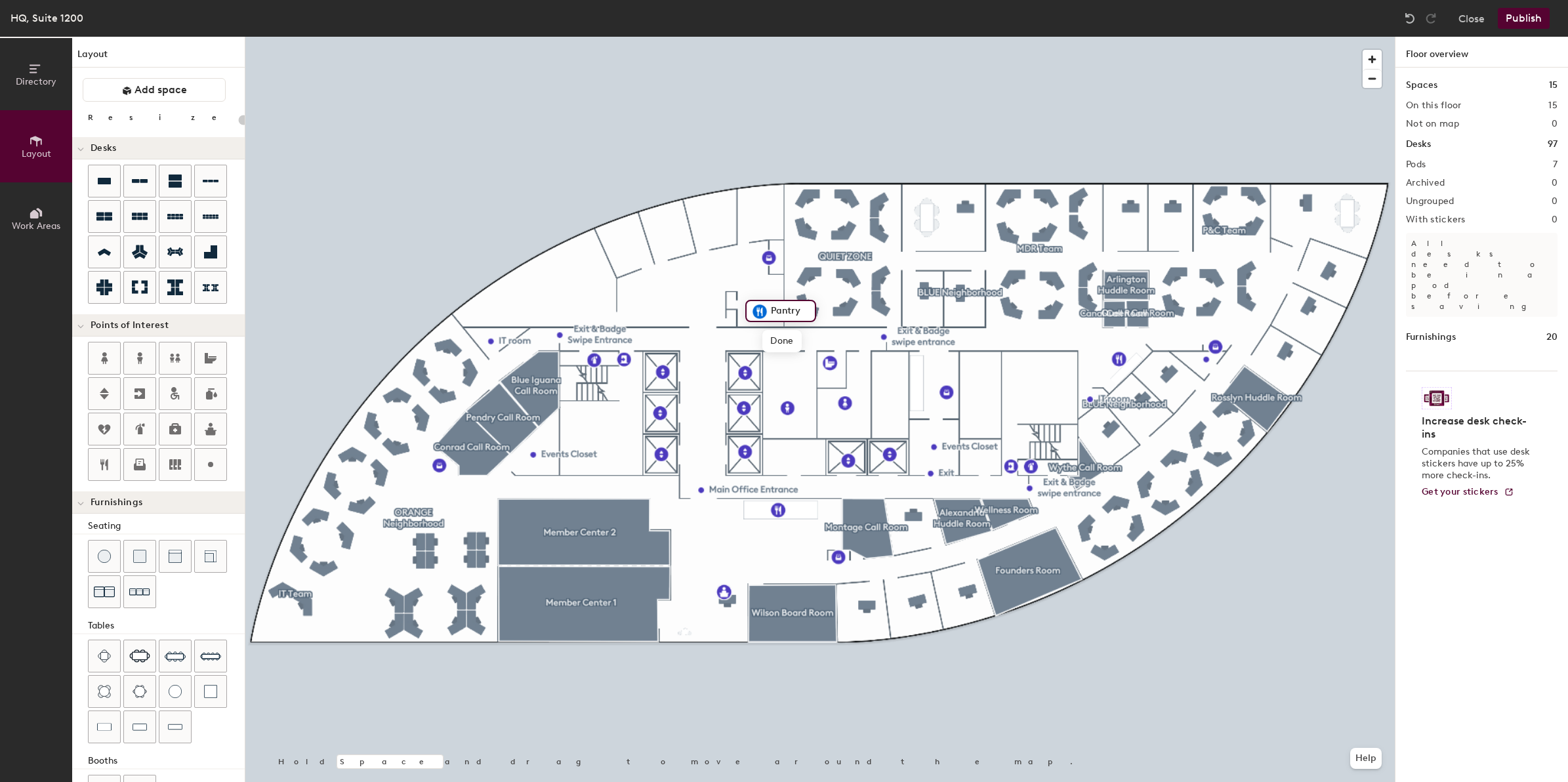
type input "Pantry"
click at [1530, 14] on button "Publish" at bounding box center [1523, 19] width 52 height 21
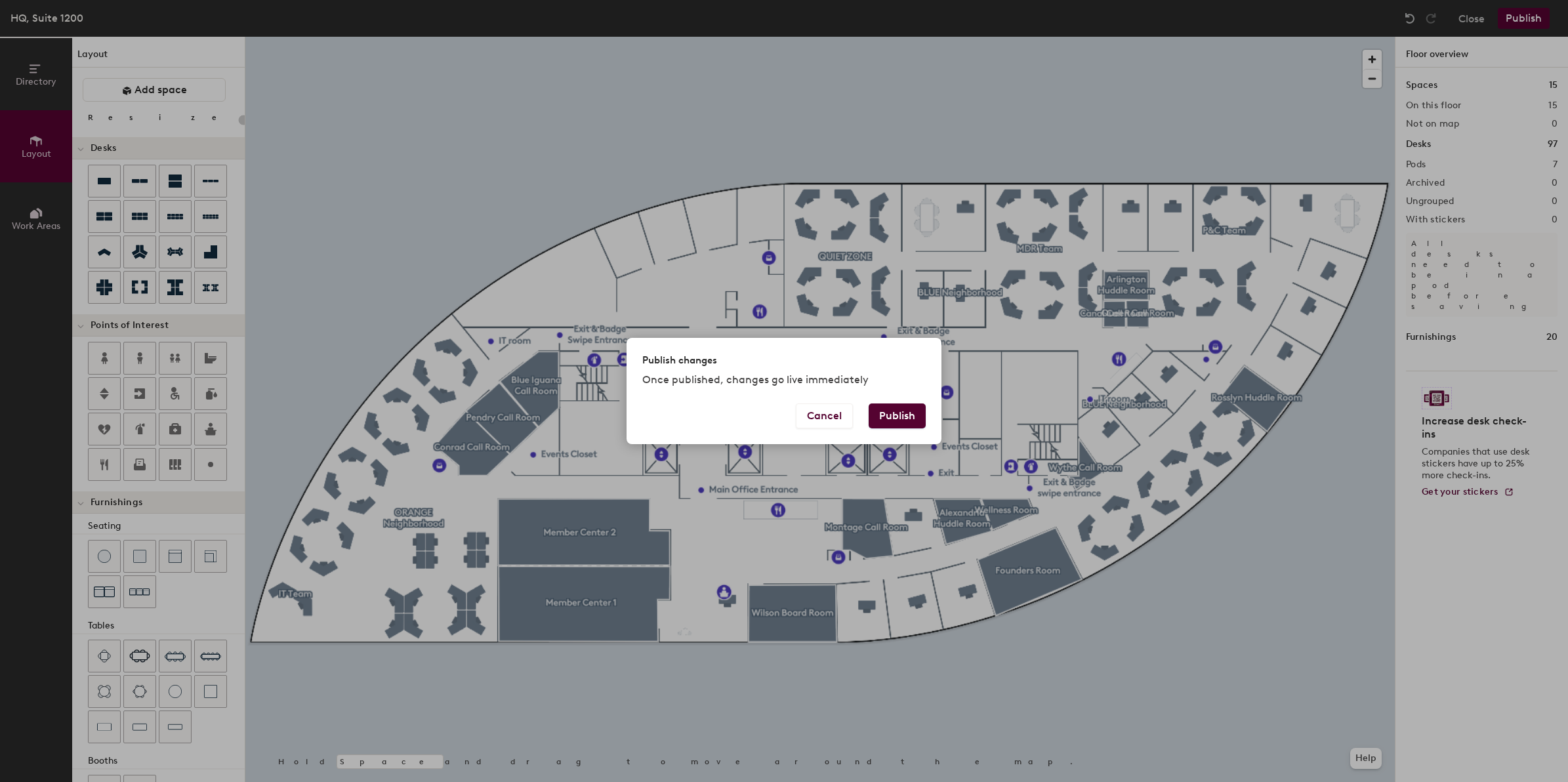
click at [899, 404] on button "Publish" at bounding box center [896, 416] width 57 height 25
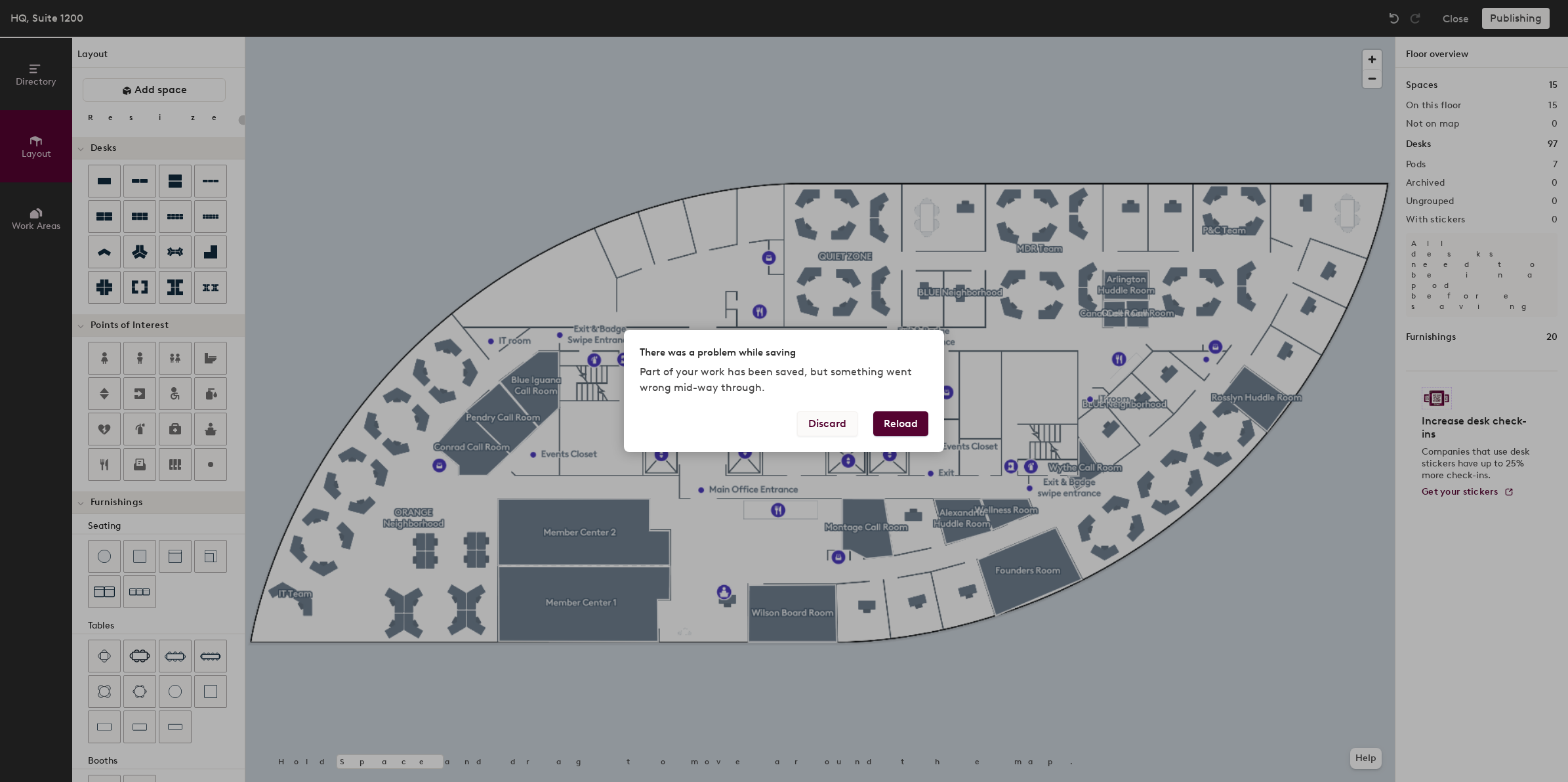
click at [844, 427] on button "Discard" at bounding box center [827, 424] width 60 height 25
type input "20"
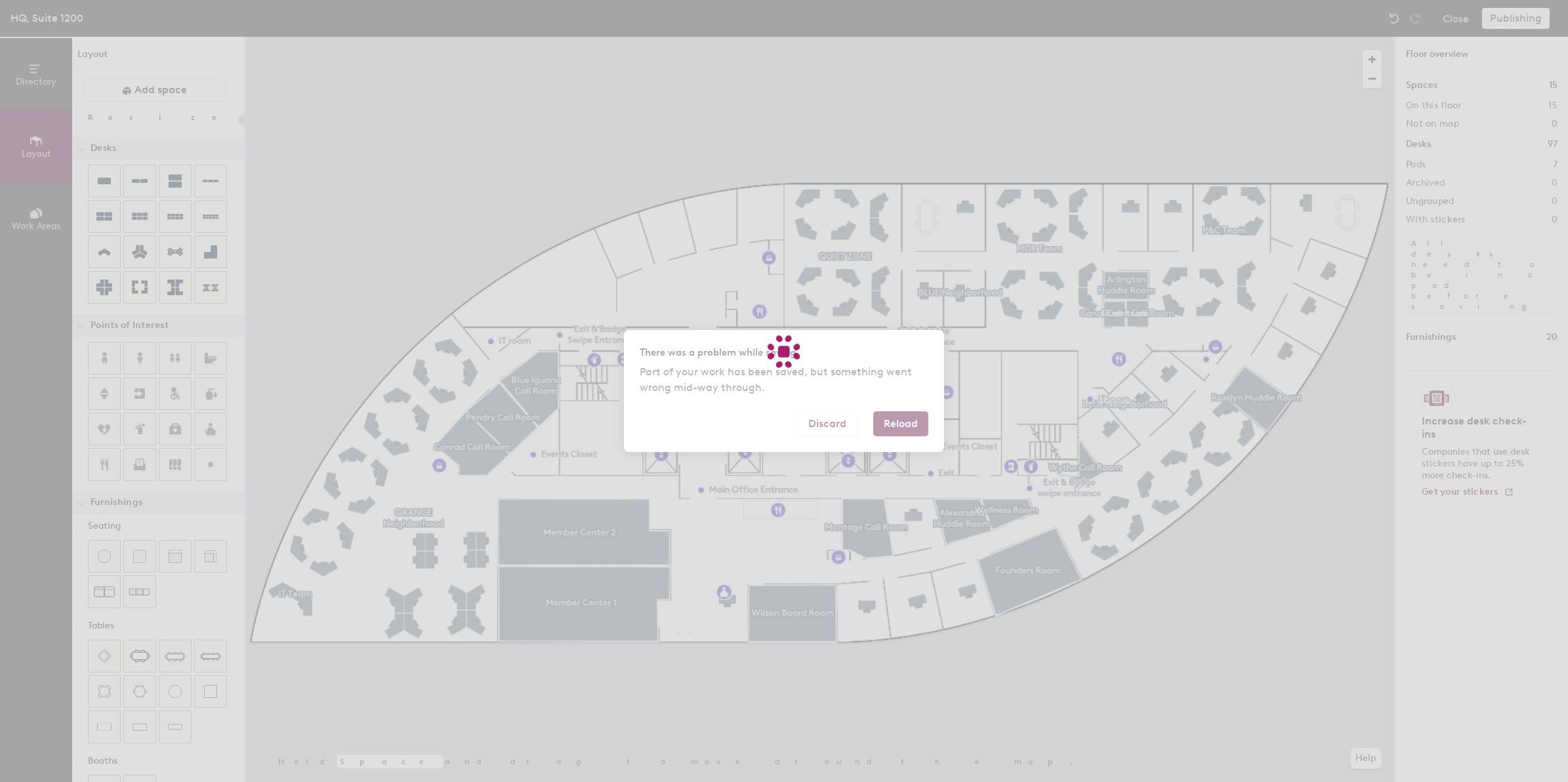
click at [828, 424] on div at bounding box center [784, 391] width 1568 height 782
